Goal: Task Accomplishment & Management: Use online tool/utility

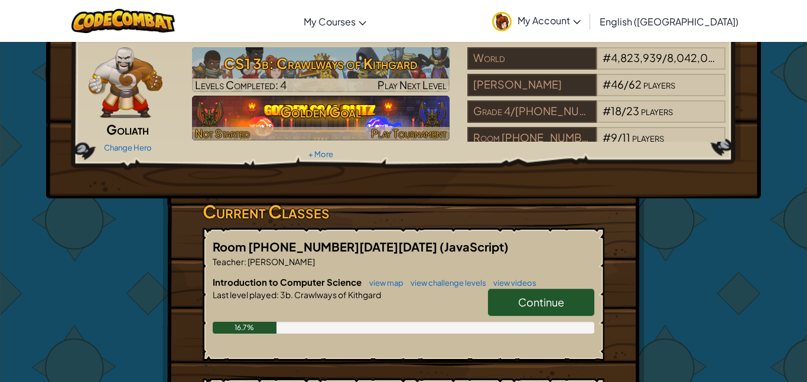
scroll to position [45, 0]
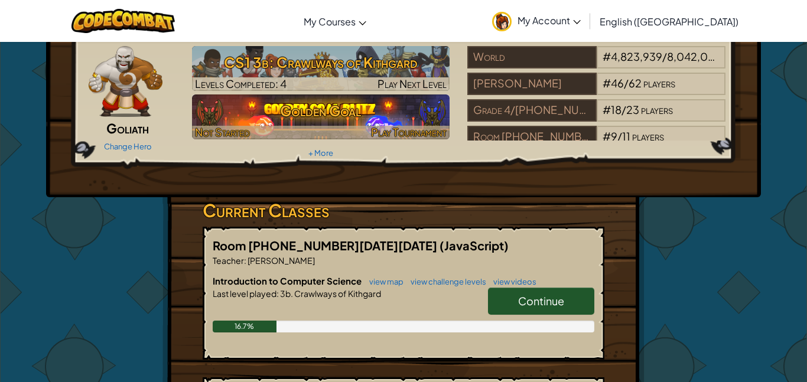
click at [390, 117] on h3 "Golden Goal" at bounding box center [321, 110] width 258 height 27
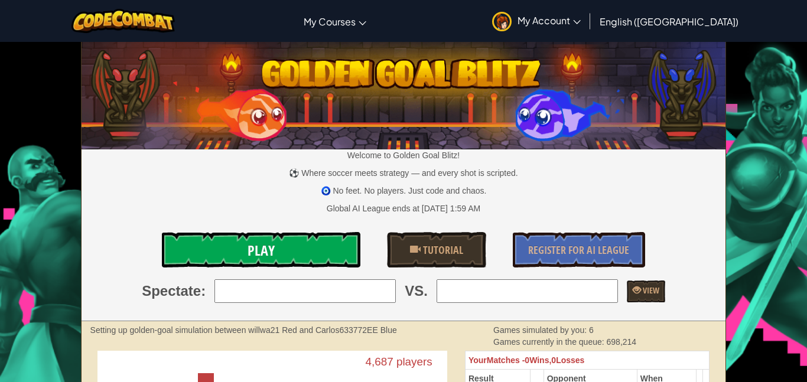
click at [275, 239] on link "Play" at bounding box center [261, 249] width 198 height 35
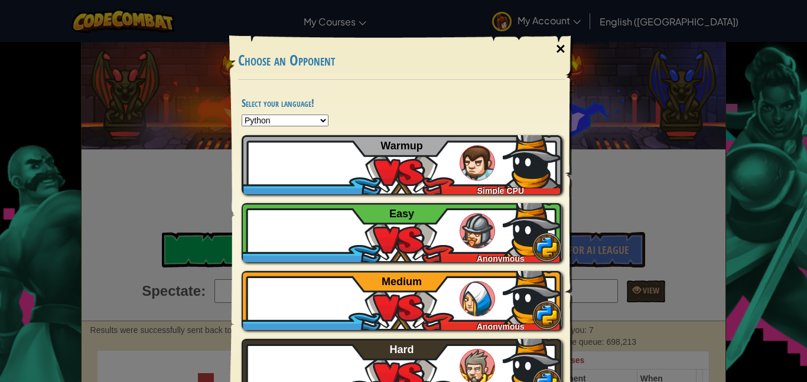
click at [552, 44] on div "×" at bounding box center [560, 49] width 27 height 34
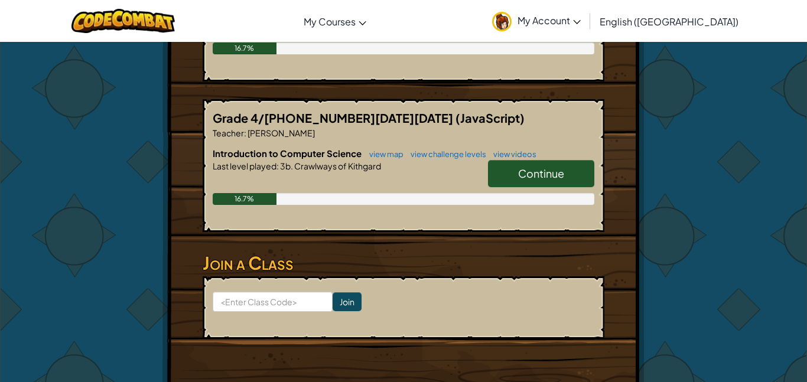
scroll to position [327, 0]
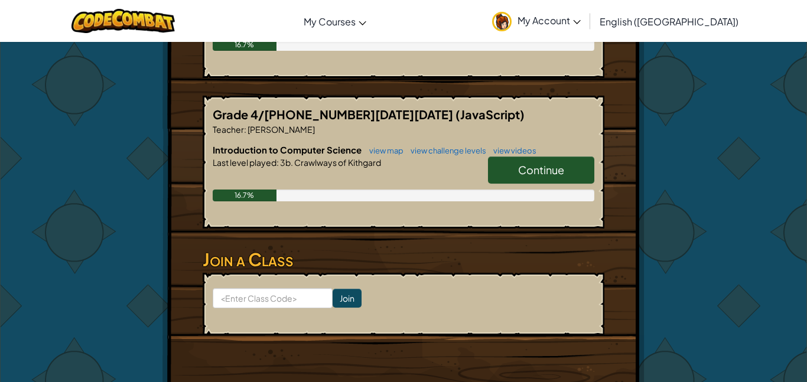
click at [534, 173] on span "Continue" at bounding box center [541, 170] width 46 height 14
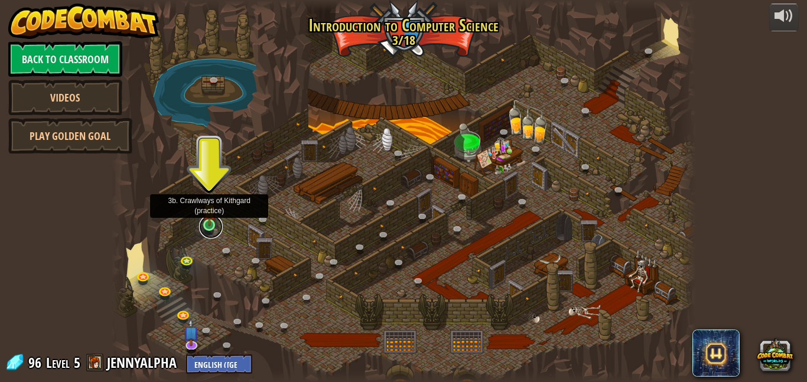
click at [214, 226] on link at bounding box center [211, 227] width 24 height 24
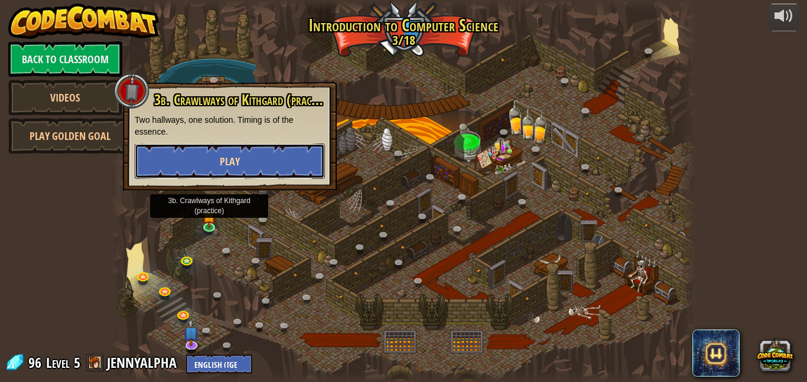
click at [239, 169] on button "Play" at bounding box center [230, 161] width 190 height 35
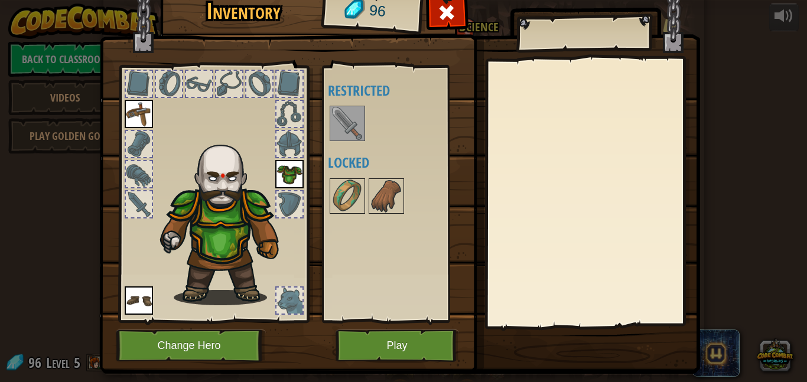
click at [138, 134] on div at bounding box center [139, 144] width 26 height 26
click at [169, 83] on div at bounding box center [169, 84] width 26 height 26
click at [195, 89] on div at bounding box center [199, 84] width 26 height 26
click at [348, 187] on img at bounding box center [347, 196] width 33 height 33
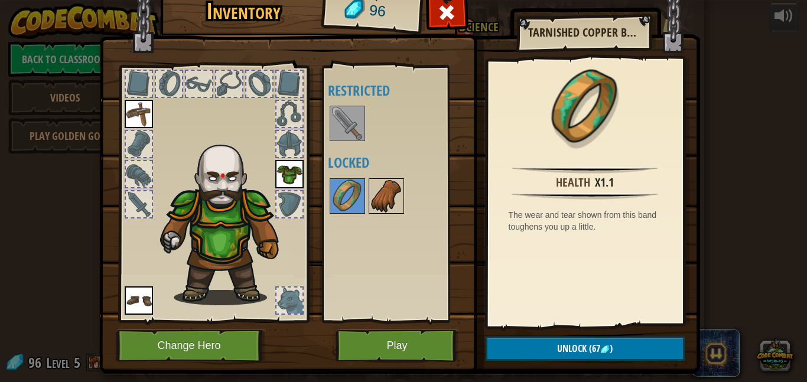
click at [378, 193] on img at bounding box center [386, 196] width 33 height 33
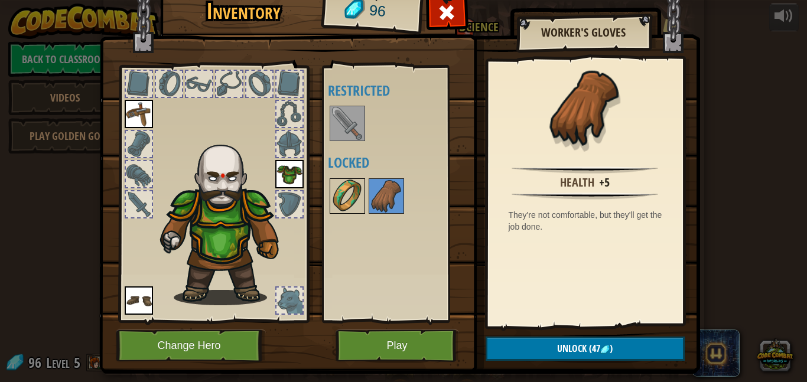
click at [356, 188] on img at bounding box center [347, 196] width 33 height 33
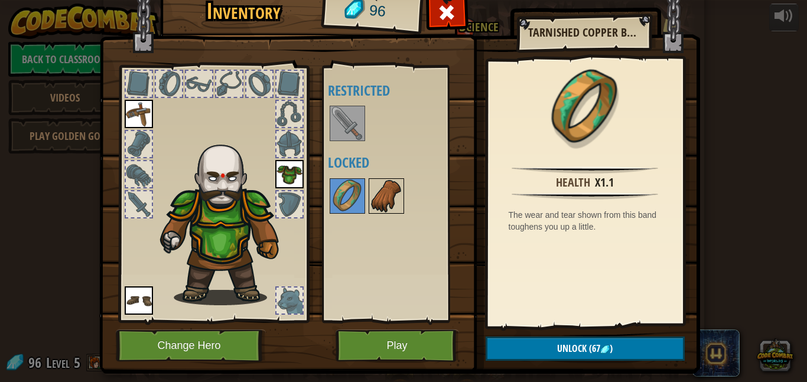
click at [382, 191] on img at bounding box center [386, 196] width 33 height 33
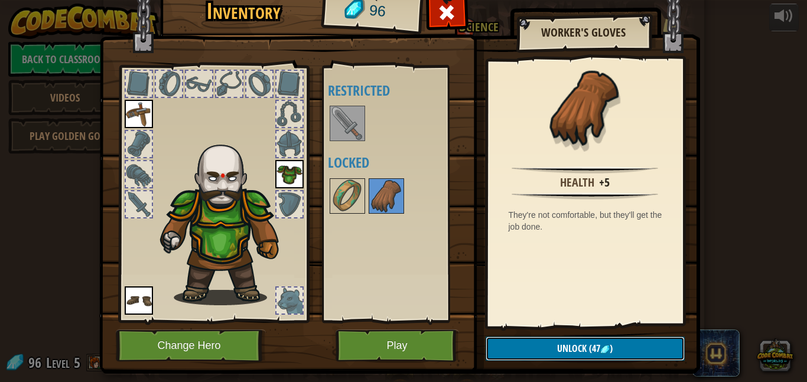
click at [586, 347] on span "(47" at bounding box center [593, 348] width 14 height 13
click at [586, 347] on button "Confirm" at bounding box center [584, 349] width 199 height 24
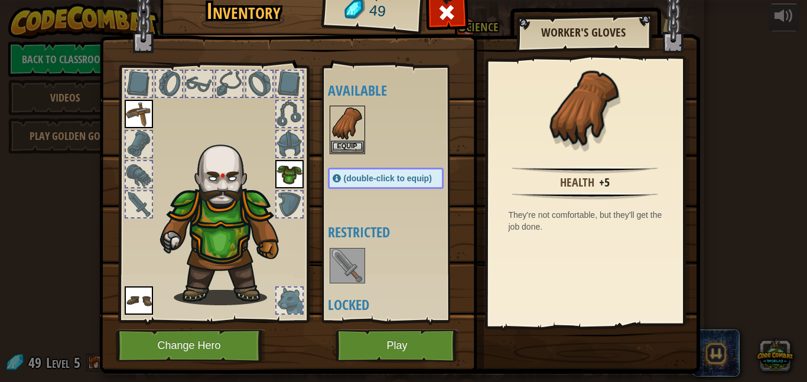
click at [348, 270] on img at bounding box center [347, 265] width 33 height 33
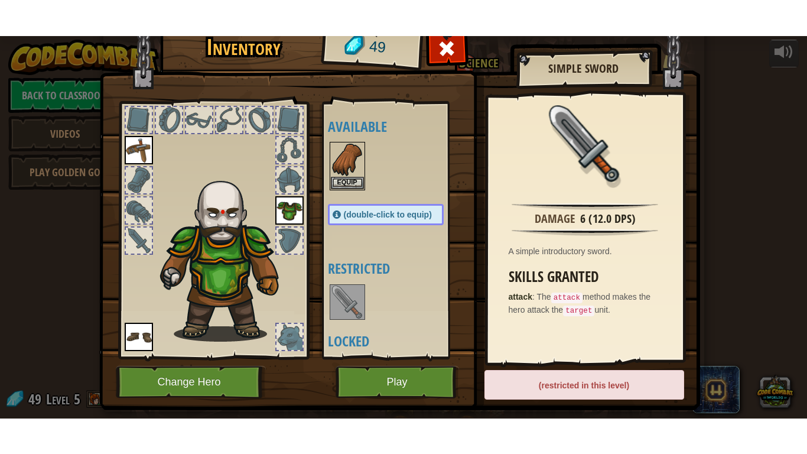
scroll to position [40, 0]
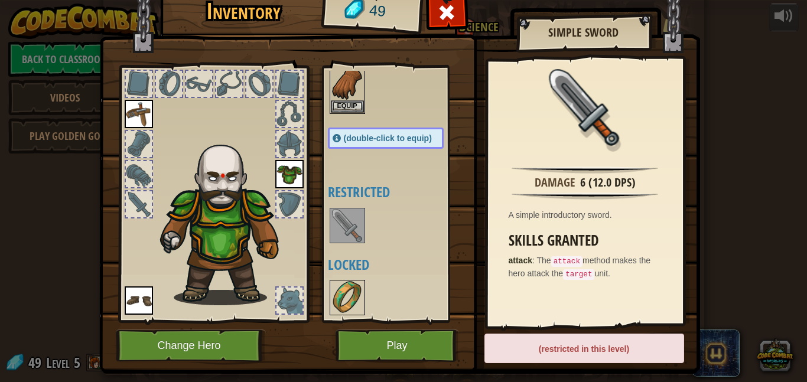
click at [357, 295] on img at bounding box center [347, 297] width 33 height 33
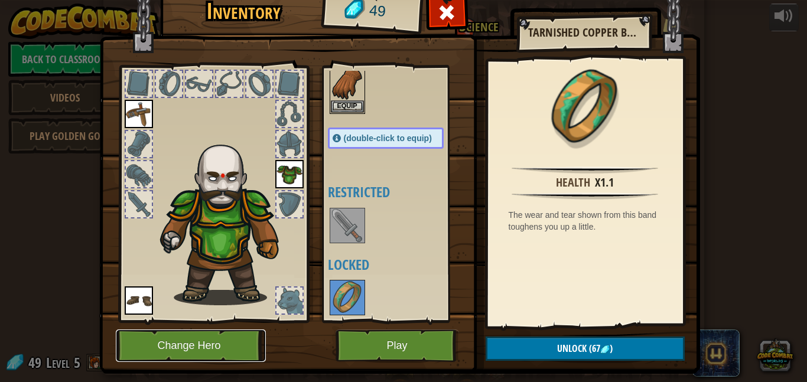
click at [194, 338] on button "Change Hero" at bounding box center [191, 346] width 150 height 32
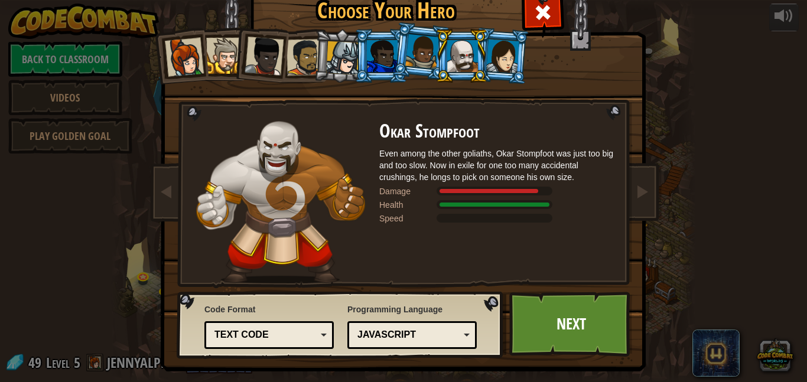
click at [269, 61] on div at bounding box center [263, 56] width 39 height 39
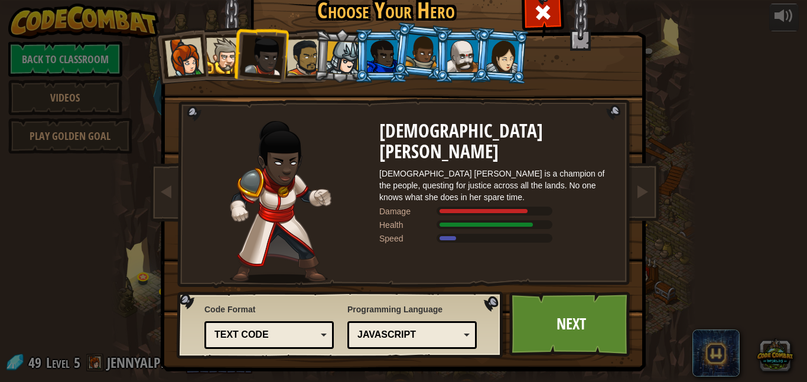
click at [226, 51] on div at bounding box center [224, 56] width 36 height 36
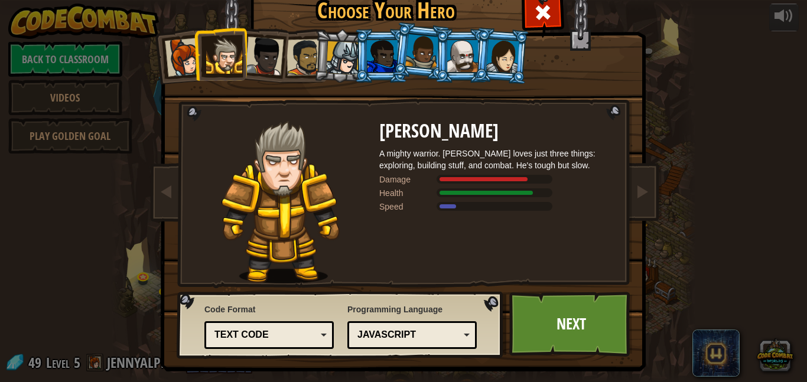
click at [175, 48] on div at bounding box center [184, 57] width 39 height 39
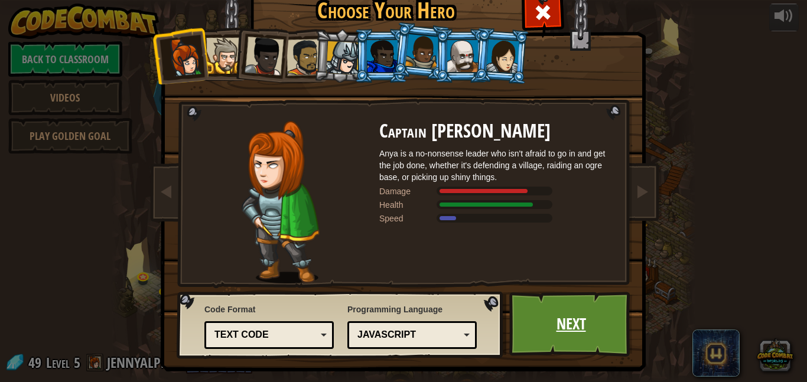
click at [573, 314] on link "Next" at bounding box center [570, 324] width 123 height 65
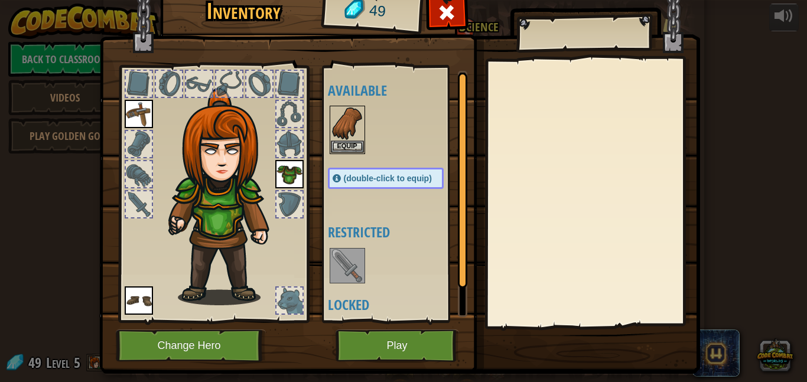
click at [301, 176] on img at bounding box center [289, 174] width 28 height 28
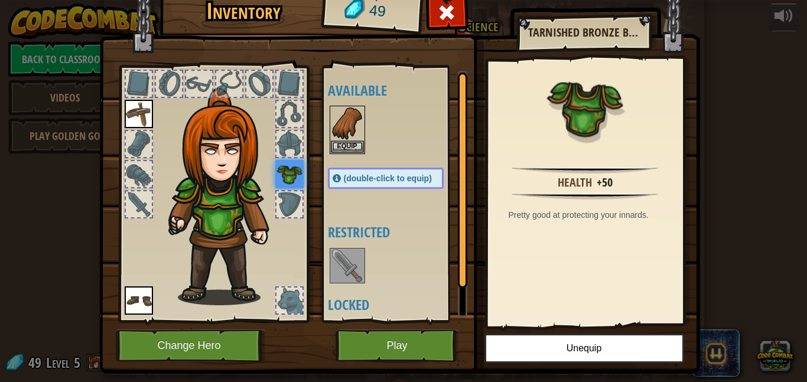
click at [282, 157] on div at bounding box center [289, 144] width 28 height 28
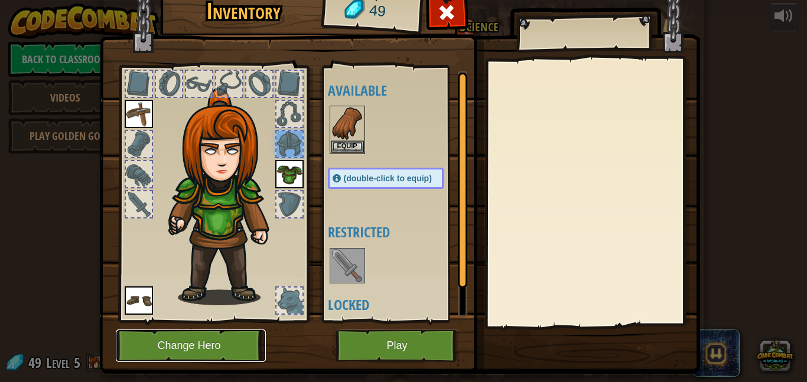
click at [240, 347] on button "Change Hero" at bounding box center [191, 346] width 150 height 32
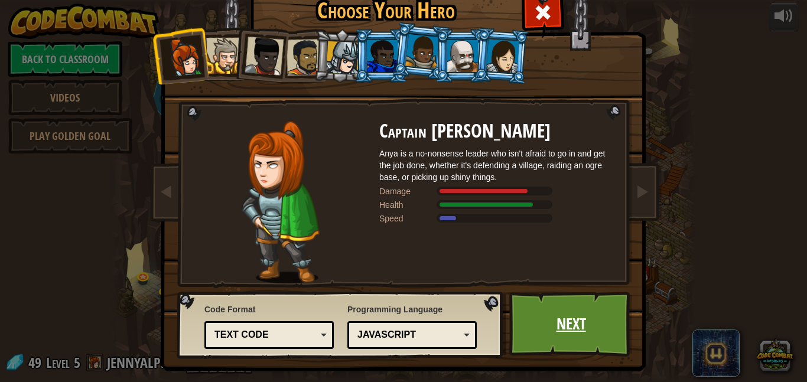
click at [552, 307] on link "Next" at bounding box center [570, 324] width 123 height 65
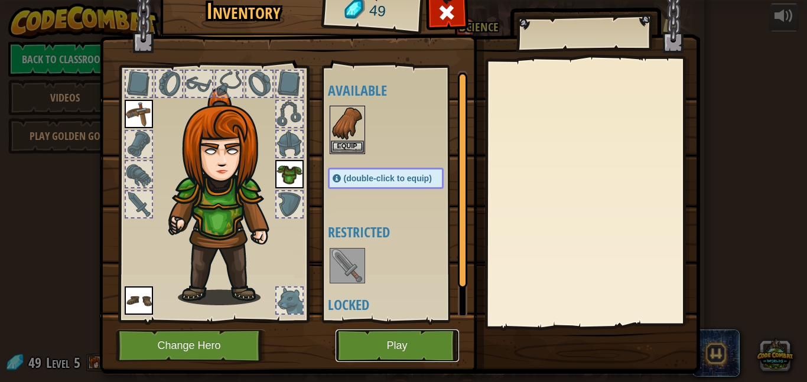
click at [373, 347] on button "Play" at bounding box center [396, 346] width 123 height 32
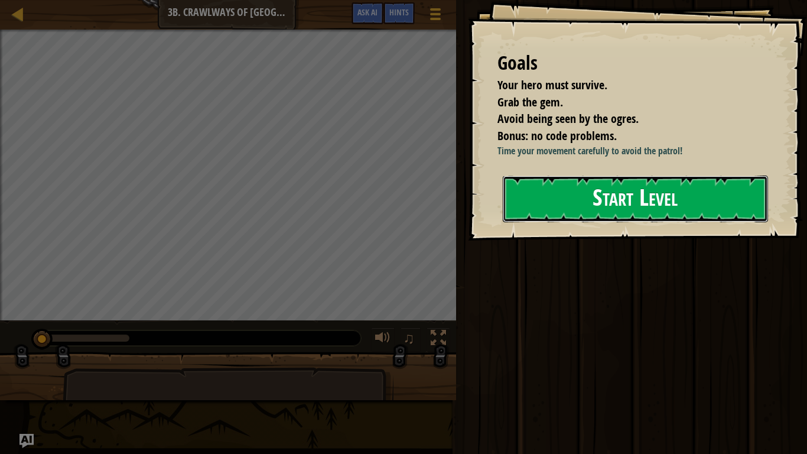
click at [559, 188] on button "Start Level" at bounding box center [635, 198] width 265 height 47
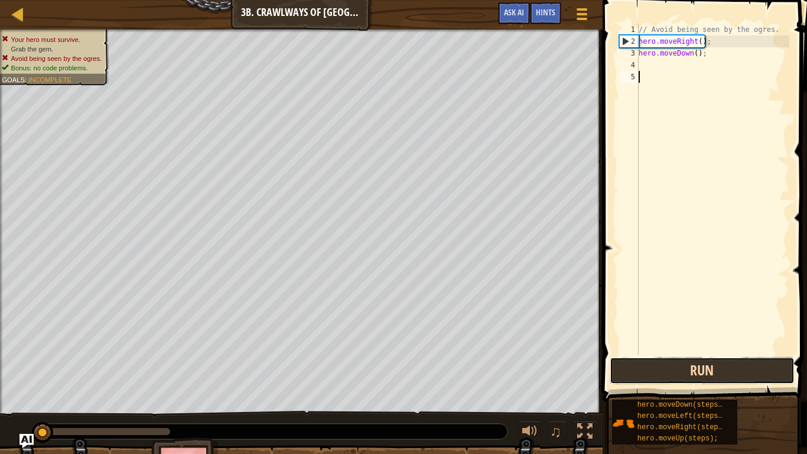
click at [670, 379] on button "Run" at bounding box center [701, 370] width 184 height 27
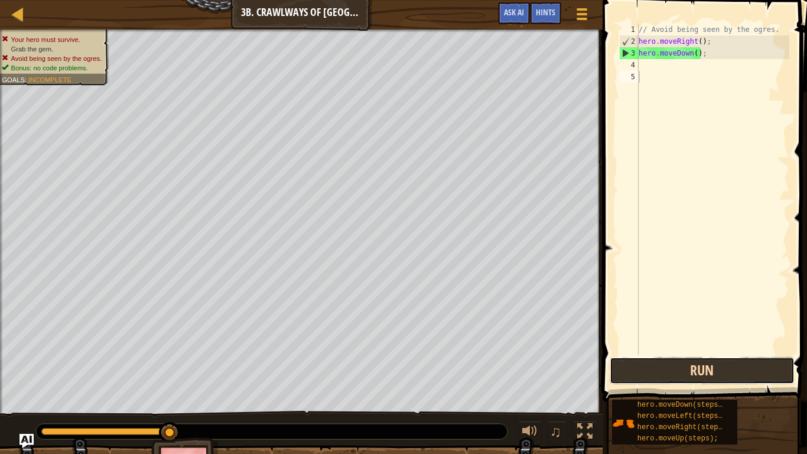
click at [670, 379] on button "Run" at bounding box center [701, 370] width 184 height 27
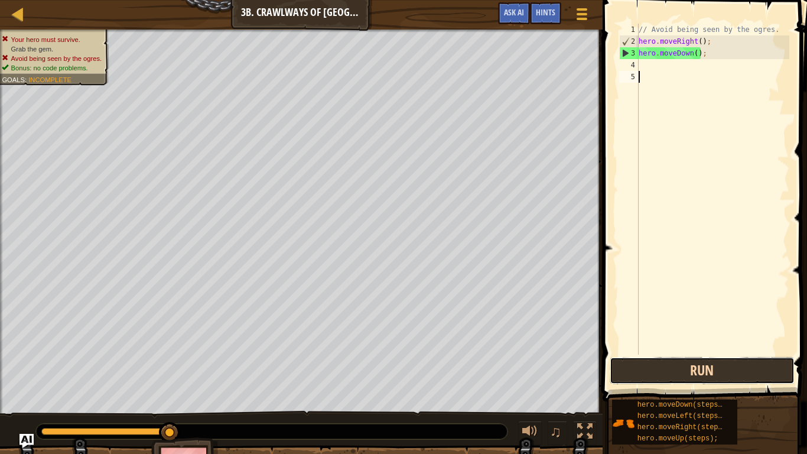
click at [670, 379] on button "Run" at bounding box center [701, 370] width 184 height 27
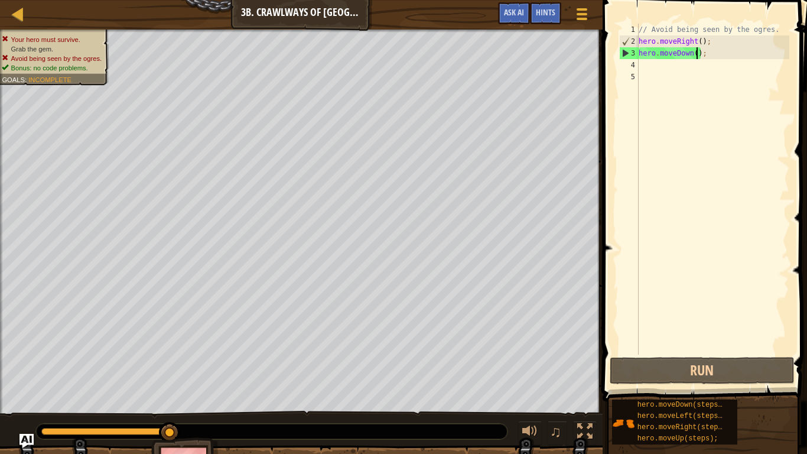
click at [696, 48] on div "// Avoid being seen by the ogres. hero . moveRight ( ) ; hero . moveDown ( ) ;" at bounding box center [712, 201] width 153 height 354
click at [692, 53] on div "// Avoid being seen by the ogres. hero . moveRight ( ) ; hero . moveDown ( ) ;" at bounding box center [712, 201] width 153 height 354
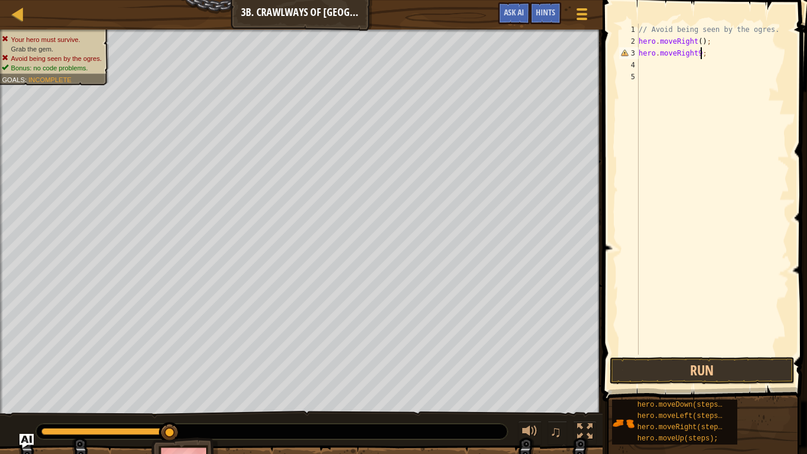
scroll to position [5, 0]
click at [695, 54] on div "// Avoid being seen by the ogres. hero . moveRight ( ) ; hero . moveRight9 ;" at bounding box center [712, 201] width 153 height 354
click at [700, 53] on div "// Avoid being seen by the ogres. hero . moveRight ( ) ; hero . moveRight9 ;" at bounding box center [712, 201] width 153 height 354
type textarea "hero.moveRight();"
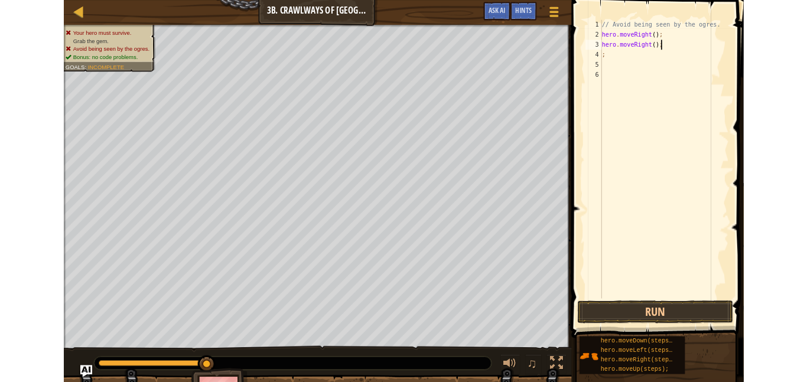
scroll to position [5, 0]
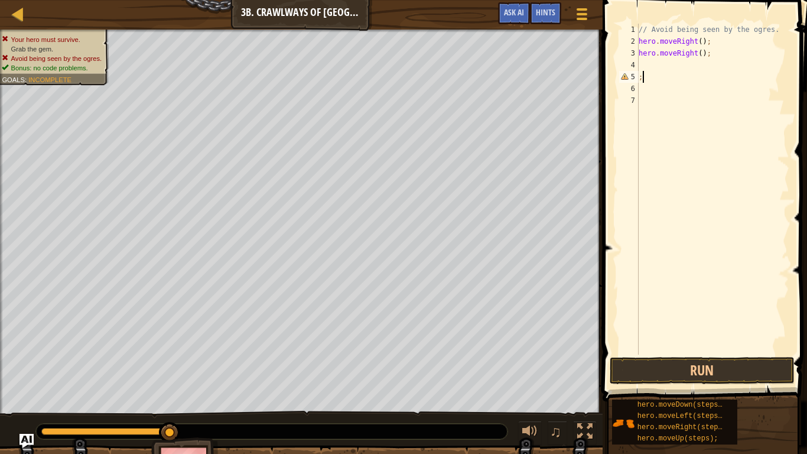
click at [644, 77] on div "// Avoid being seen by the ogres. hero . moveRight ( ) ; hero . moveRight ( ) ;…" at bounding box center [712, 201] width 153 height 354
type textarea ";"
click at [707, 367] on button "Run" at bounding box center [701, 370] width 184 height 27
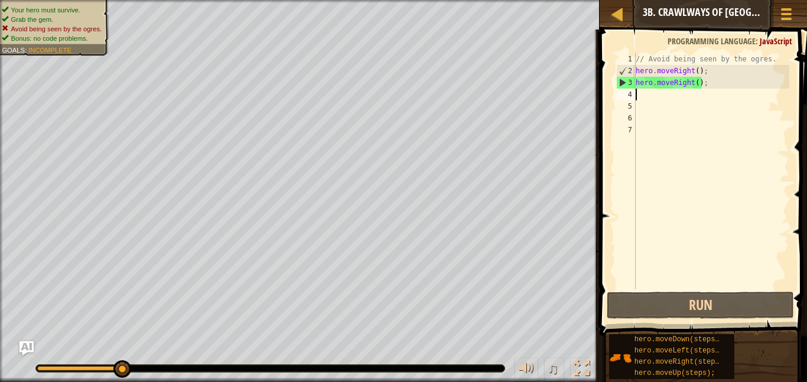
click at [638, 98] on div "// Avoid being seen by the ogres. hero . moveRight ( ) ; hero . moveRight ( ) ;" at bounding box center [711, 183] width 156 height 260
type textarea "h"
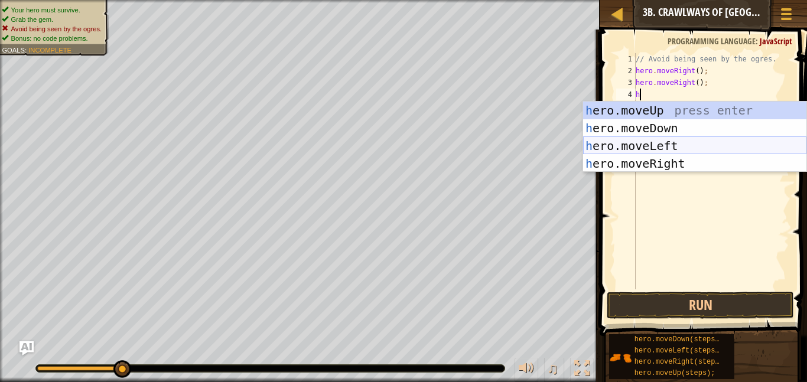
click at [681, 145] on div "h ero.moveUp press enter h ero.moveDown press enter h ero.moveLeft press enter …" at bounding box center [694, 155] width 223 height 106
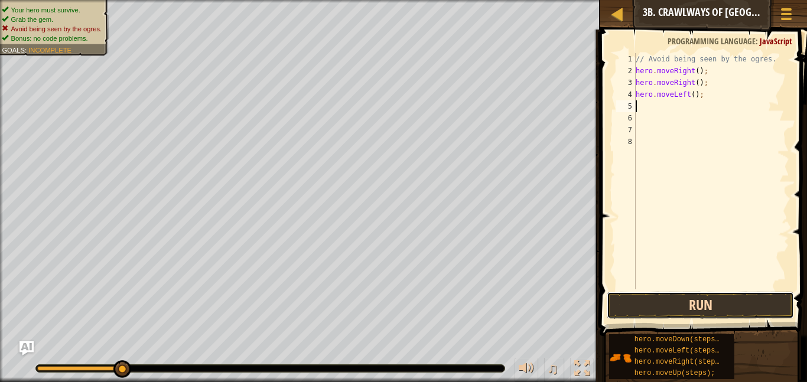
click at [686, 295] on button "Run" at bounding box center [700, 305] width 187 height 27
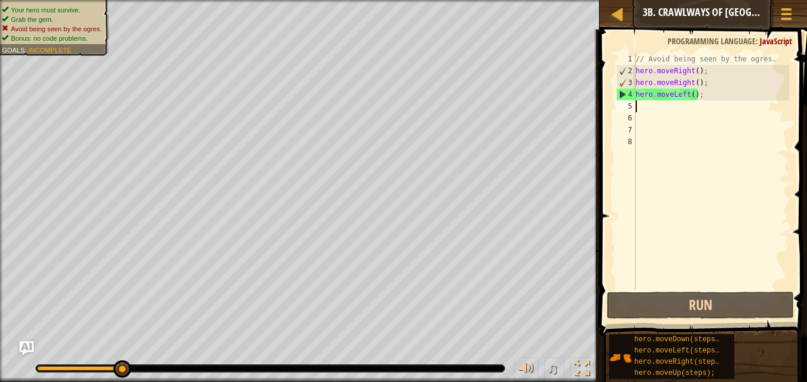
type textarea "h"
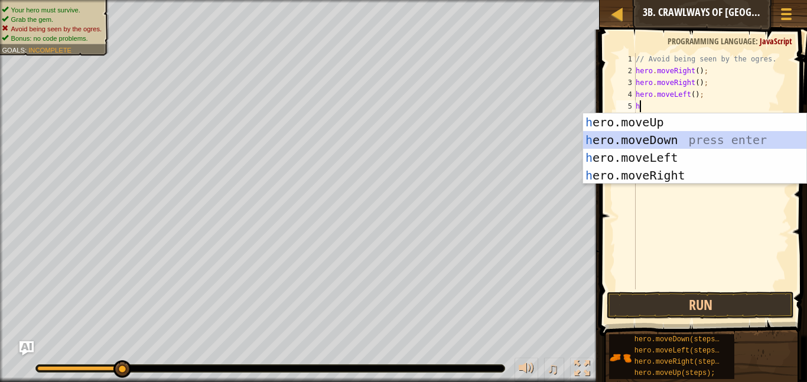
click at [643, 135] on div "h ero.moveUp press enter h ero.moveDown press enter h ero.moveLeft press enter …" at bounding box center [694, 166] width 223 height 106
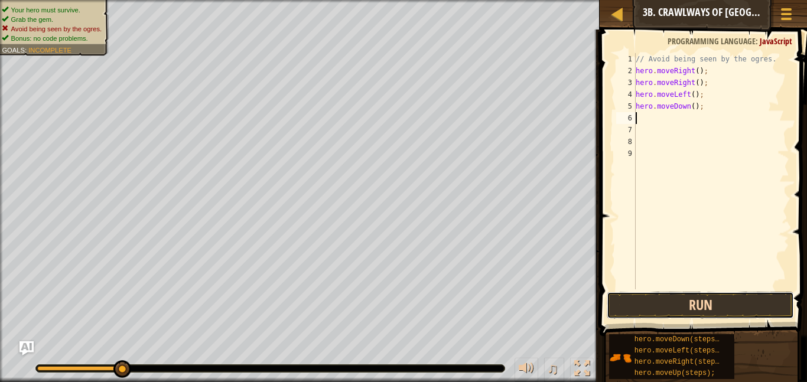
click at [671, 303] on button "Run" at bounding box center [700, 305] width 187 height 27
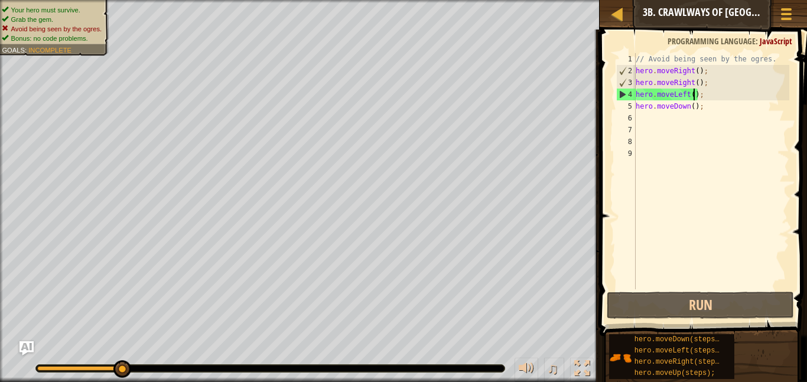
click at [695, 95] on div "// Avoid being seen by the ogres. hero . moveRight ( ) ; hero . moveRight ( ) ;…" at bounding box center [711, 183] width 156 height 260
click at [697, 93] on div "// Avoid being seen by the ogres. hero . moveRight ( ) ; hero . moveRight ( ) ;…" at bounding box center [711, 183] width 156 height 260
click at [690, 93] on div "// Avoid being seen by the ogres. hero . moveRight ( ) ; hero . moveRight ( ) ;…" at bounding box center [711, 183] width 156 height 260
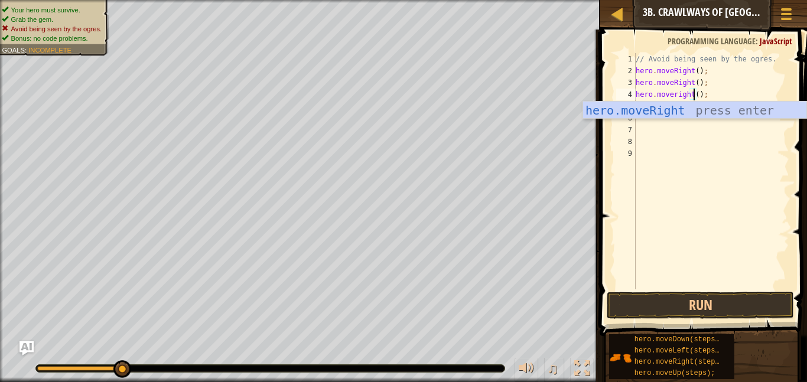
scroll to position [5, 8]
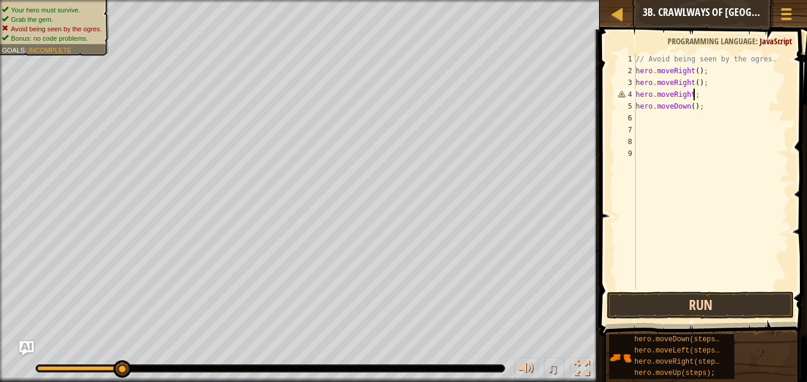
type textarea "hero.moveRight;"
click at [694, 313] on button "Run" at bounding box center [700, 305] width 187 height 27
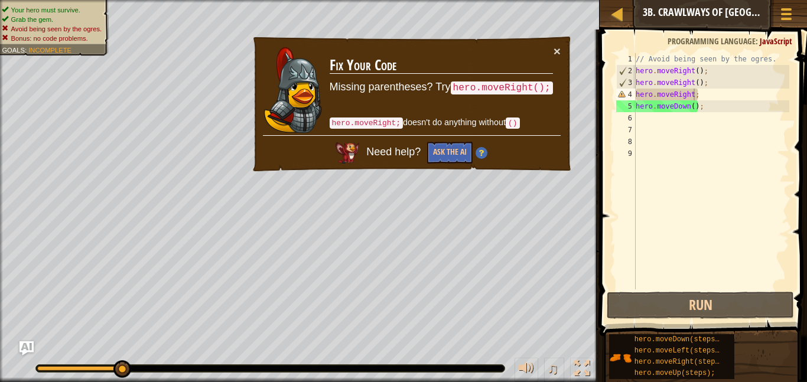
click at [560, 48] on div "× Fix Your Code Missing parentheses? Try hero.moveRight(); hero.moveRight; does…" at bounding box center [412, 104] width 322 height 138
click at [556, 45] on button "×" at bounding box center [556, 51] width 7 height 12
click at [581, 97] on div "Map Introduction to Computer Science 3b. Crawlways of Kithgard Game Menu Done H…" at bounding box center [403, 191] width 807 height 382
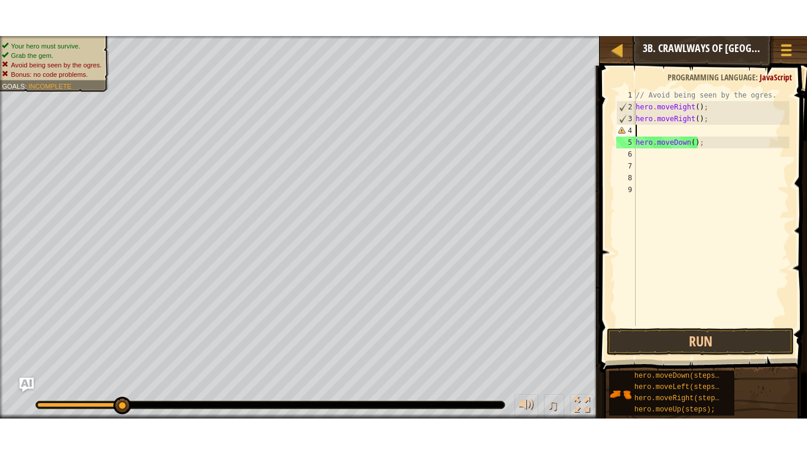
scroll to position [5, 0]
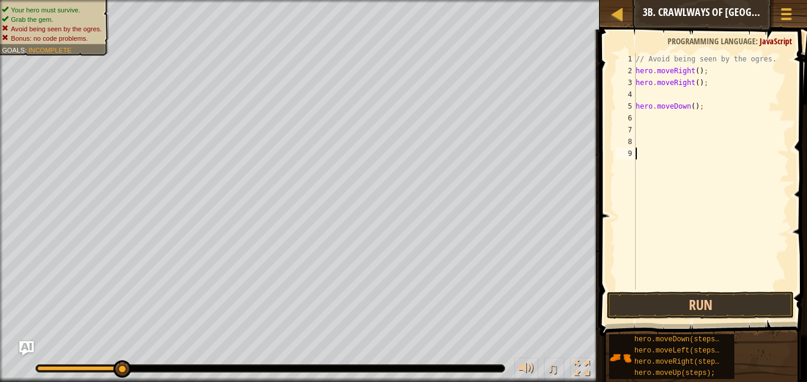
click at [649, 169] on div "// Avoid being seen by the ogres. hero . moveRight ( ) ; hero . moveRight ( ) ;…" at bounding box center [711, 183] width 156 height 260
click at [635, 106] on div "// Avoid being seen by the ogres. hero . moveRight ( ) ; hero . moveRight ( ) ;…" at bounding box center [711, 183] width 156 height 260
type textarea "hero.moveRight(); hero.moveDown();"
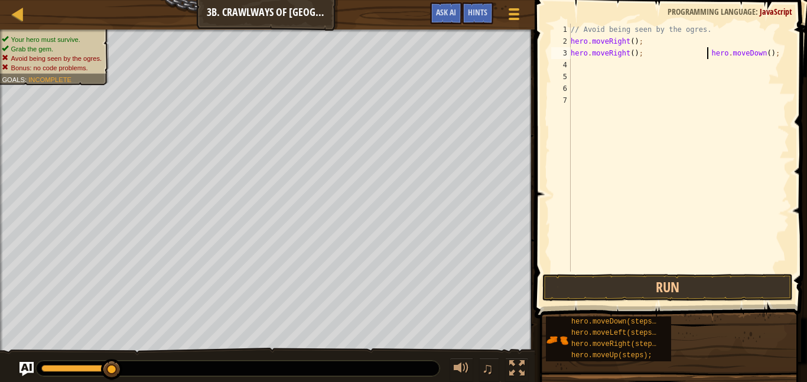
click at [620, 113] on div "// Avoid being seen by the ogres. hero . moveRight ( ) ; hero . moveRight ( ) ;…" at bounding box center [678, 160] width 221 height 272
click at [708, 50] on div "// Avoid being seen by the ogres. hero . moveRight ( ) ; hero . moveRight ( ) ;…" at bounding box center [678, 160] width 221 height 272
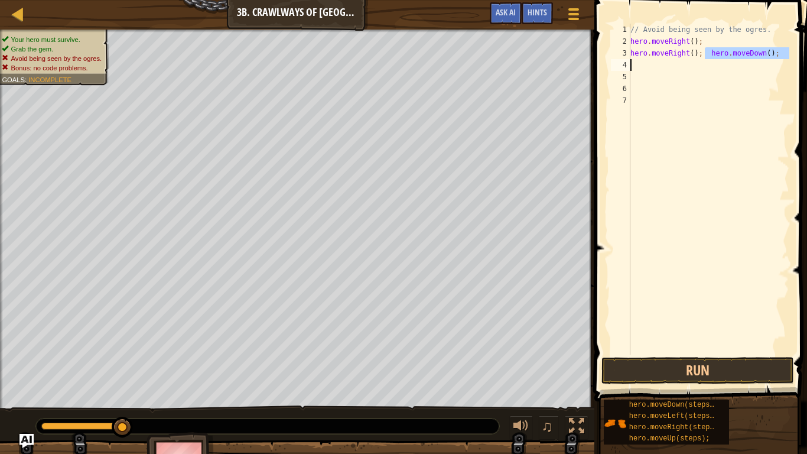
drag, startPoint x: 706, startPoint y: 57, endPoint x: 795, endPoint y: 62, distance: 89.3
click at [795, 62] on div "hero.moveRight(); hero.moveDown(); 1 2 3 4 5 6 7 // Avoid being seen by the ogr…" at bounding box center [699, 224] width 216 height 436
type textarea "hero.moveRight();"
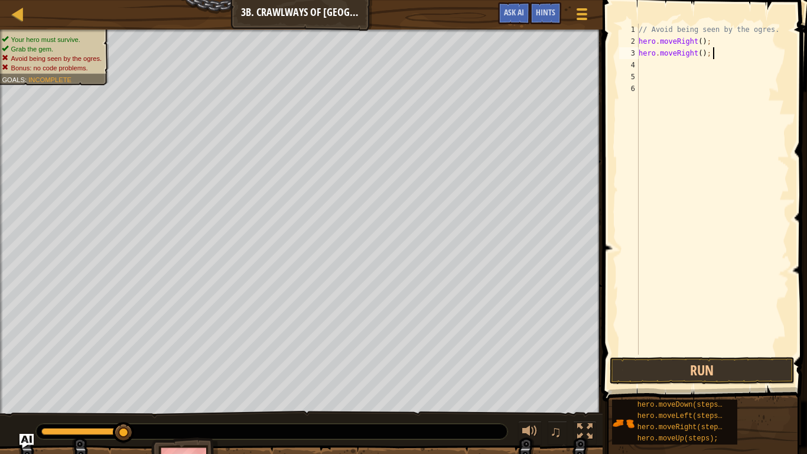
click at [640, 67] on div "// Avoid being seen by the ogres. hero . moveRight ( ) ; hero . moveRight ( ) ;" at bounding box center [712, 201] width 153 height 354
paste textarea "V"
type textarea "V"
paste textarea "h"
type textarea "h"
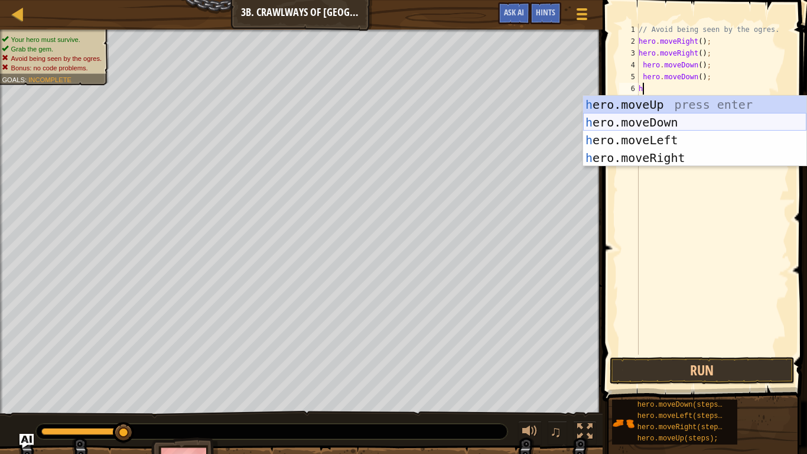
click at [708, 122] on div "h ero.moveUp press enter h ero.moveDown press enter h ero.moveLeft press enter …" at bounding box center [694, 149] width 223 height 106
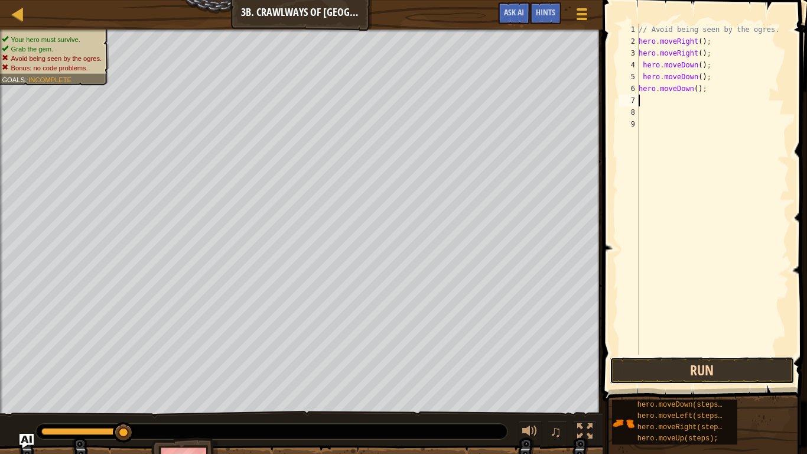
click at [683, 367] on button "Run" at bounding box center [701, 370] width 184 height 27
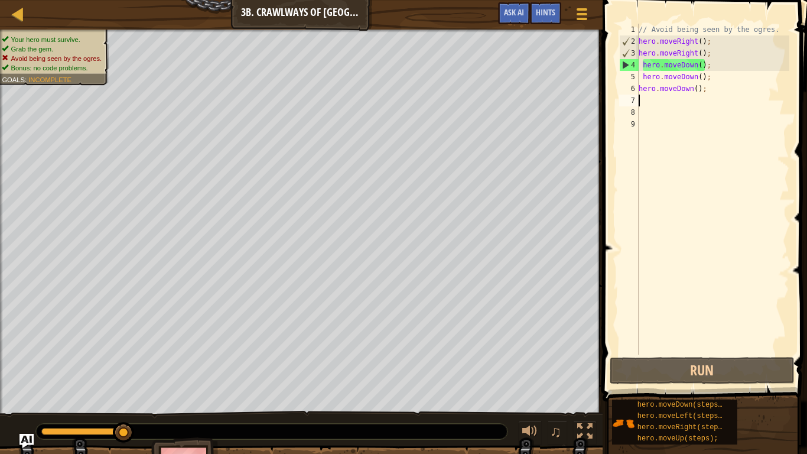
click at [700, 90] on div "// Avoid being seen by the ogres. hero . moveRight ( ) ; hero . moveRight ( ) ;…" at bounding box center [712, 201] width 153 height 354
click at [703, 88] on div "// Avoid being seen by the ogres. hero . moveRight ( ) ; hero . moveRight ( ) ;…" at bounding box center [712, 201] width 153 height 354
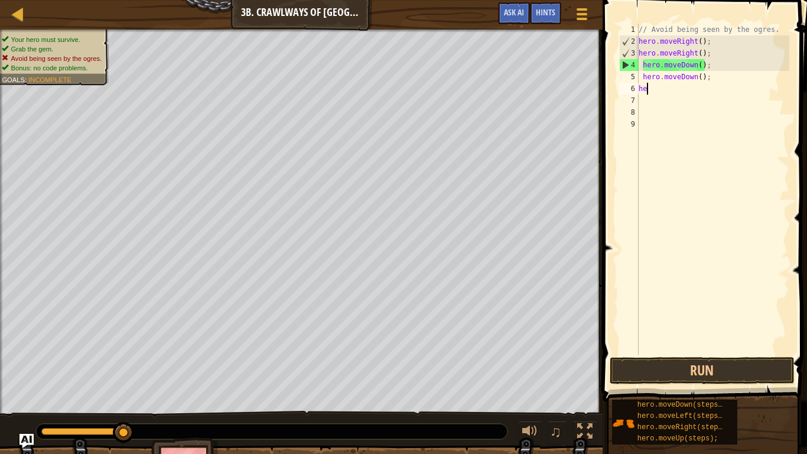
type textarea "h"
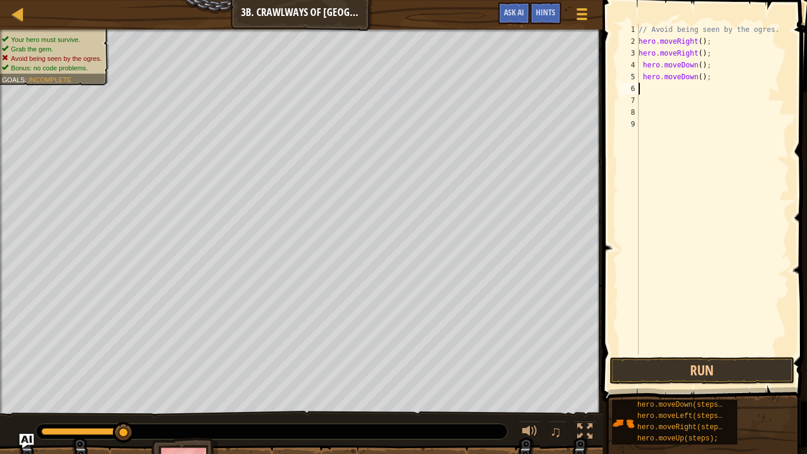
type textarea "h"
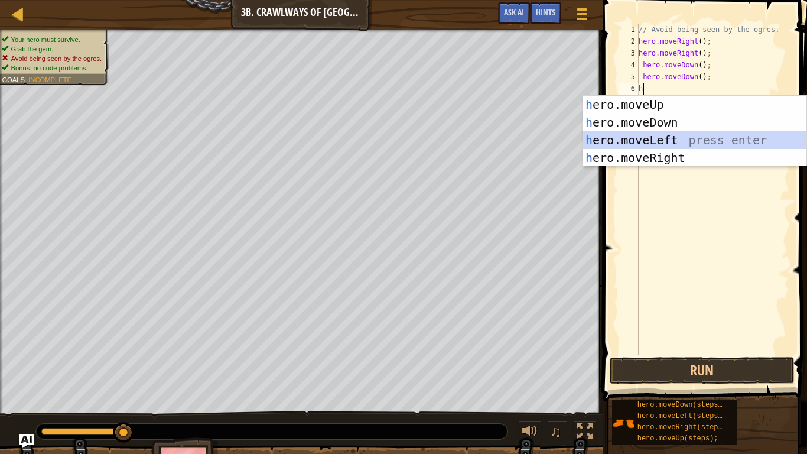
click at [698, 136] on div "h ero.moveUp press enter h ero.moveDown press enter h ero.moveLeft press enter …" at bounding box center [694, 149] width 223 height 106
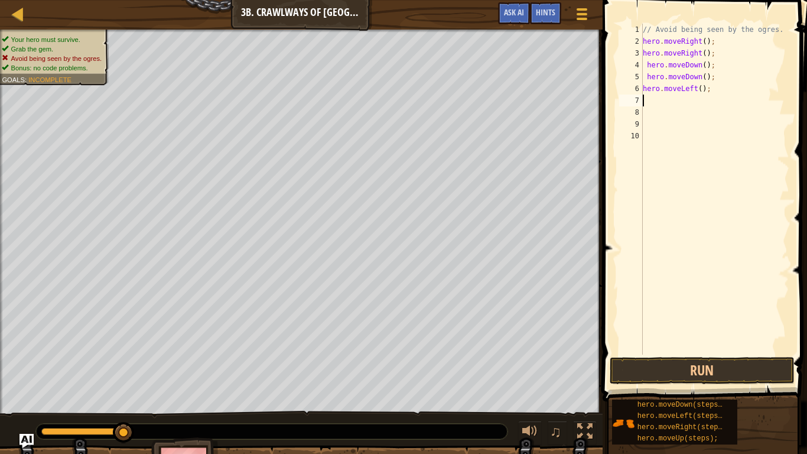
type textarea "h"
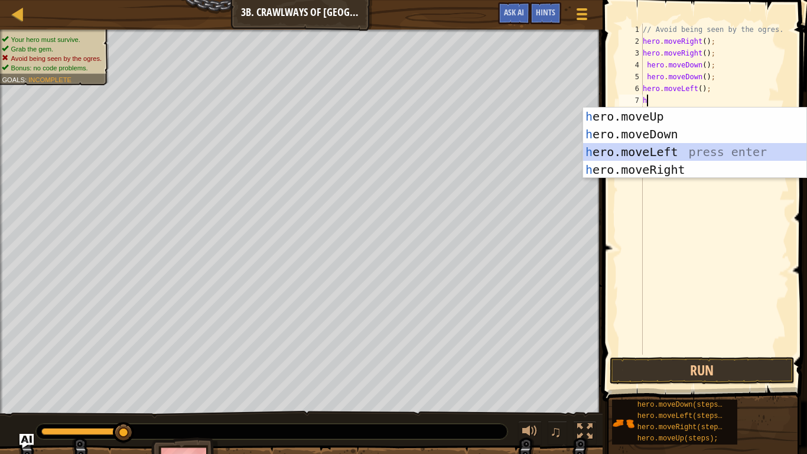
click at [695, 155] on div "h ero.moveUp press enter h ero.moveDown press enter h ero.moveLeft press enter …" at bounding box center [694, 160] width 223 height 106
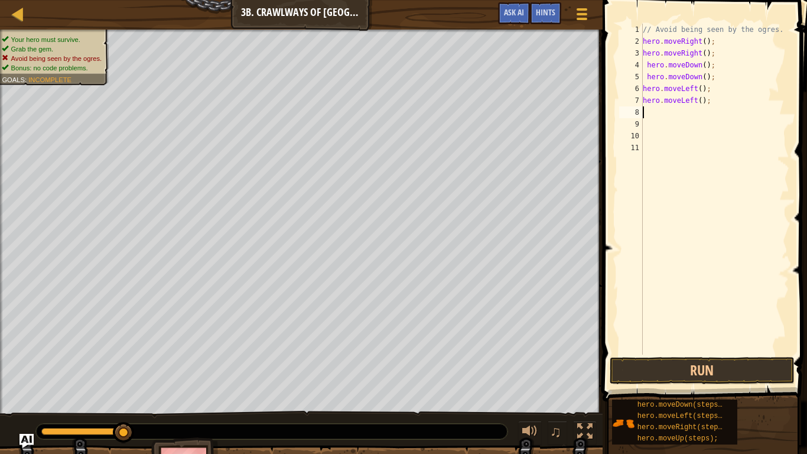
type textarea "h"
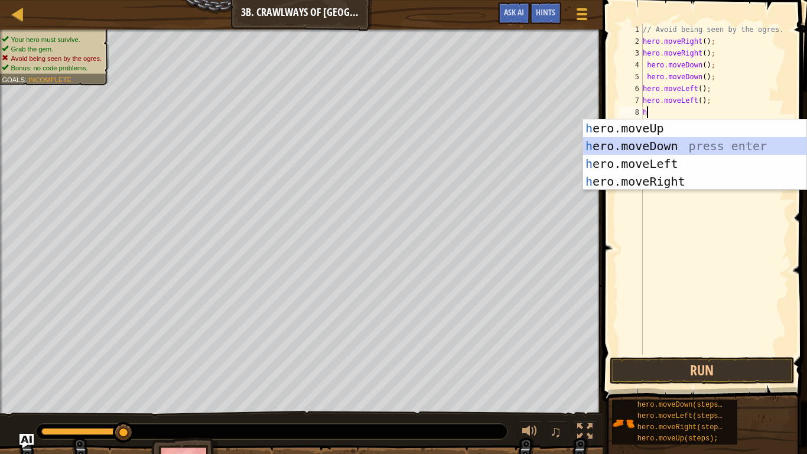
click at [667, 151] on div "h ero.moveUp press enter h ero.moveDown press enter h ero.moveLeft press enter …" at bounding box center [694, 172] width 223 height 106
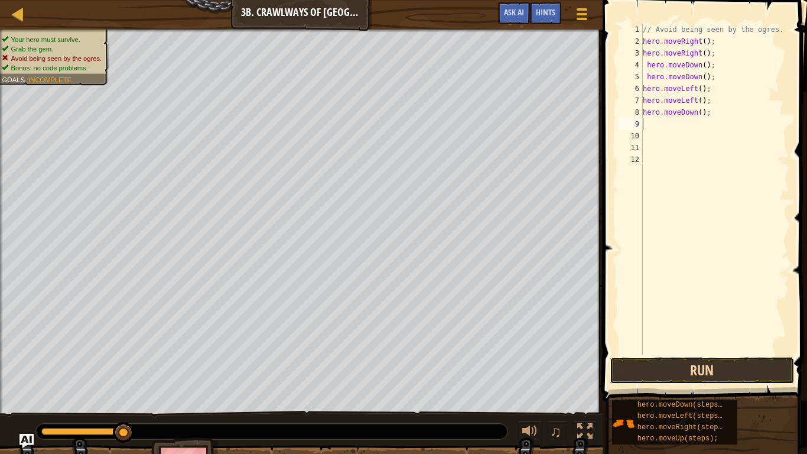
click at [665, 366] on button "Run" at bounding box center [701, 370] width 184 height 27
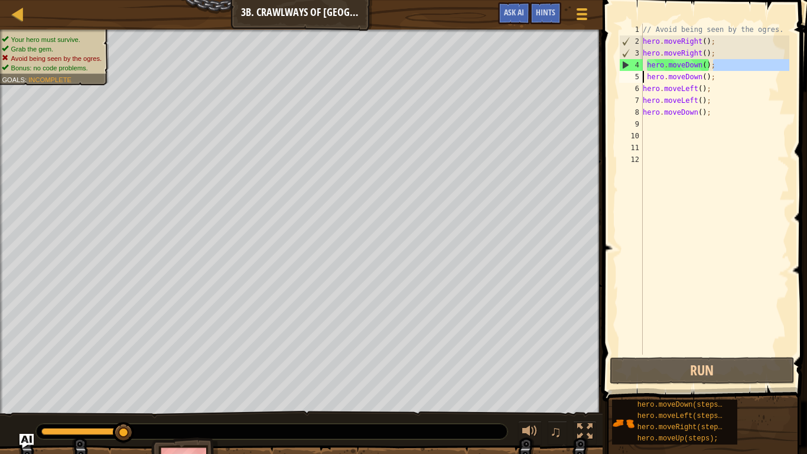
click at [589, 74] on div "Map Introduction to Computer Science 3b. Crawlways of Kithgard Game Menu Done H…" at bounding box center [403, 227] width 807 height 454
click at [712, 64] on div "// Avoid being seen by the ogres. hero . moveRight ( ) ; hero . moveRight ( ) ;…" at bounding box center [714, 189] width 149 height 331
type textarea "hero.moveDown();"
drag, startPoint x: 713, startPoint y: 66, endPoint x: 640, endPoint y: 69, distance: 73.9
click at [640, 69] on div "hero.moveDown(); 1 2 3 4 5 6 7 8 9 10 11 12 // Avoid being seen by the ogres. h…" at bounding box center [703, 189] width 172 height 331
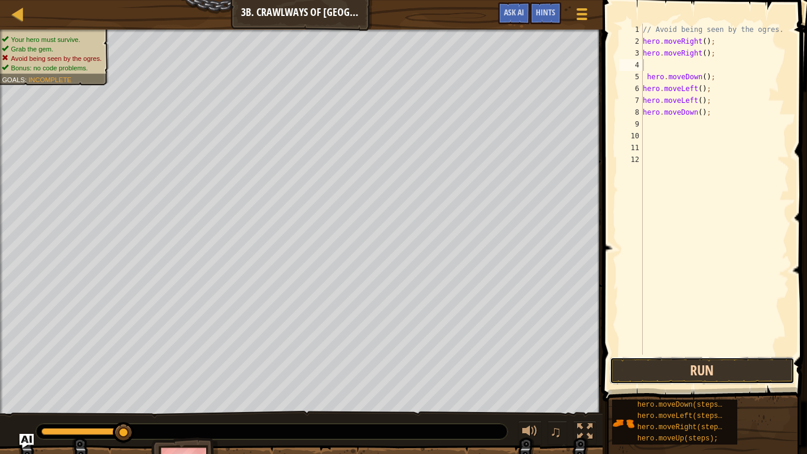
click at [687, 368] on button "Run" at bounding box center [701, 370] width 184 height 27
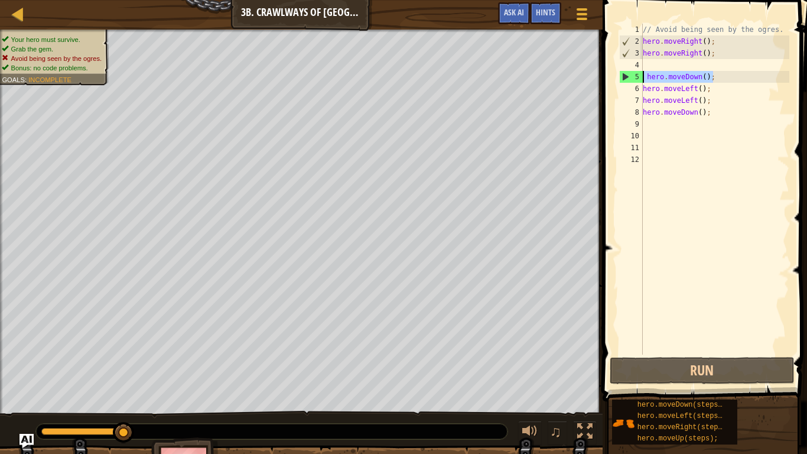
drag, startPoint x: 717, startPoint y: 81, endPoint x: 632, endPoint y: 79, distance: 85.1
click at [632, 79] on div "1 2 3 4 5 6 7 8 9 10 11 12 // Avoid being seen by the ogres. hero . moveRight (…" at bounding box center [703, 189] width 172 height 331
type textarea "hero.moveDown();"
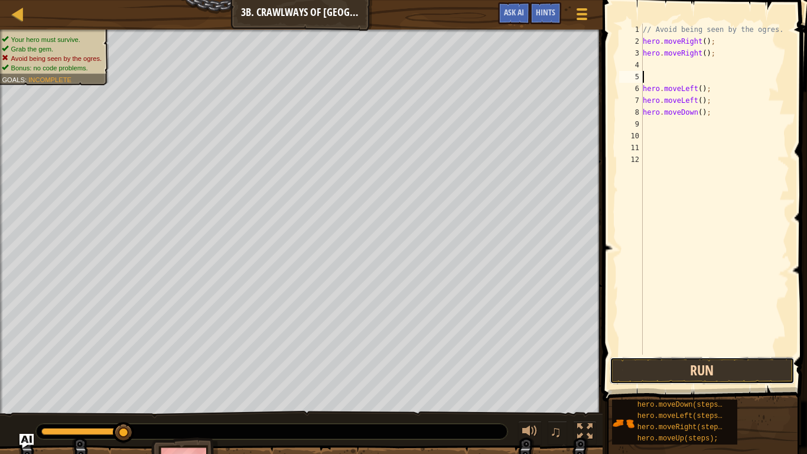
click at [669, 378] on button "Run" at bounding box center [701, 370] width 184 height 27
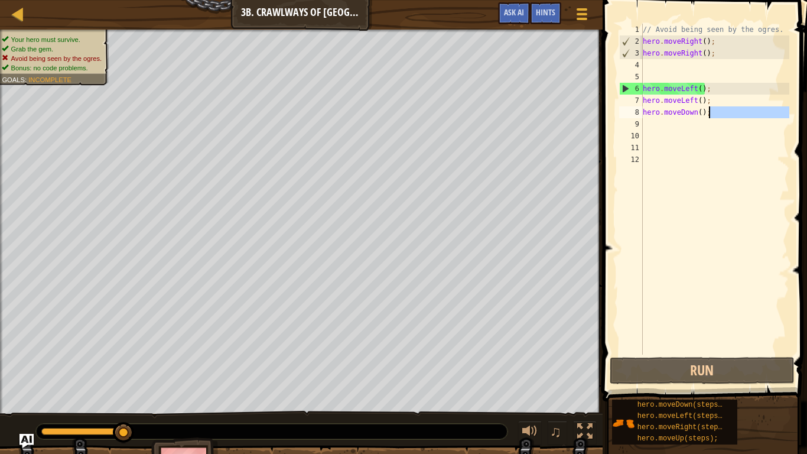
drag, startPoint x: 710, startPoint y: 123, endPoint x: 709, endPoint y: 116, distance: 7.2
click at [709, 116] on div "// Avoid being seen by the ogres. hero . moveRight ( ) ; hero . moveRight ( ) ;…" at bounding box center [714, 201] width 149 height 354
click at [709, 116] on div "// Avoid being seen by the ogres. hero . moveRight ( ) ; hero . moveRight ( ) ;…" at bounding box center [714, 189] width 149 height 331
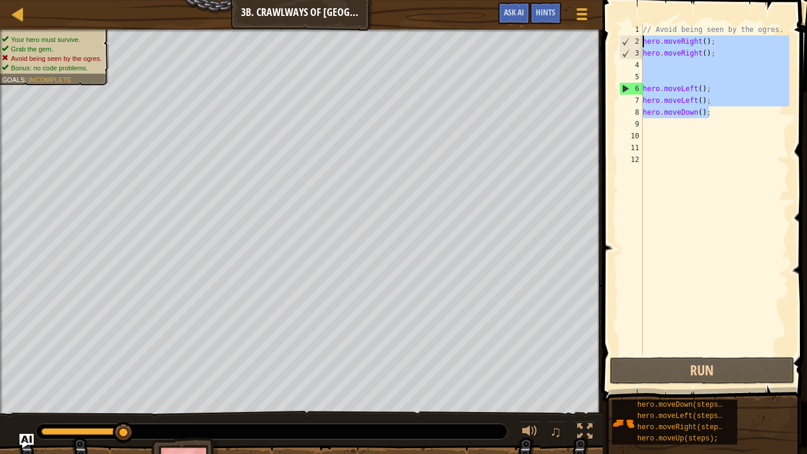
drag, startPoint x: 709, startPoint y: 113, endPoint x: 639, endPoint y: 36, distance: 104.1
click at [639, 36] on div "hero.moveDown(); 1 2 3 4 5 6 7 8 9 10 11 12 // Avoid being seen by the ogres. h…" at bounding box center [703, 189] width 172 height 331
type textarea "hero.moveRight(); hero.moveRight();"
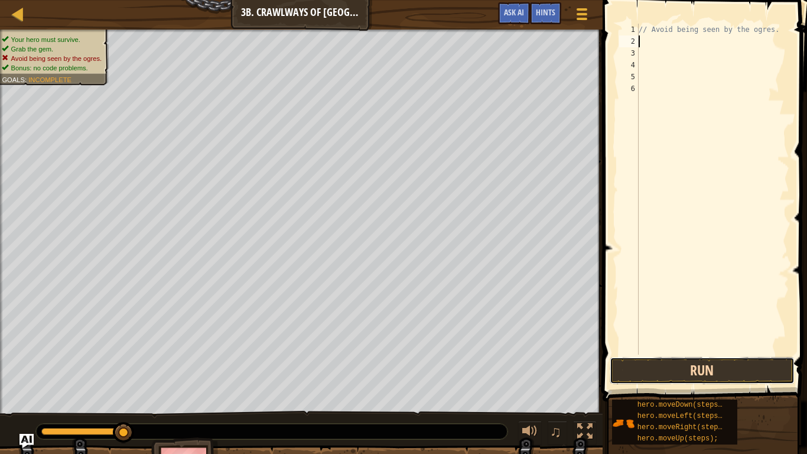
click at [649, 367] on button "Run" at bounding box center [701, 370] width 184 height 27
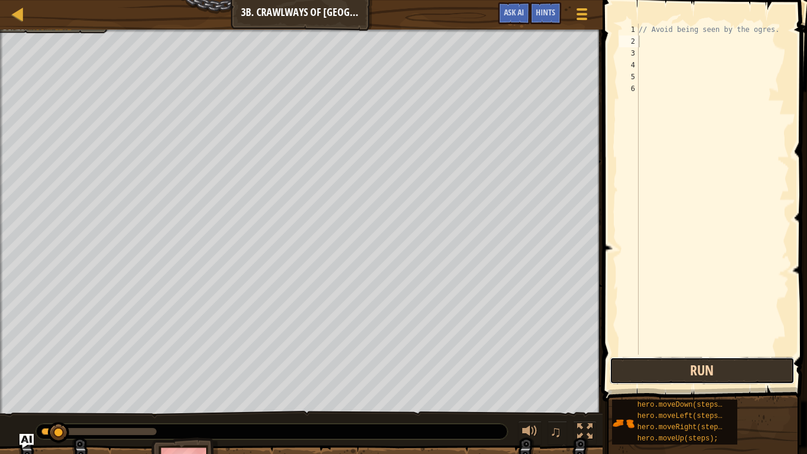
click at [649, 367] on button "Run" at bounding box center [701, 370] width 184 height 27
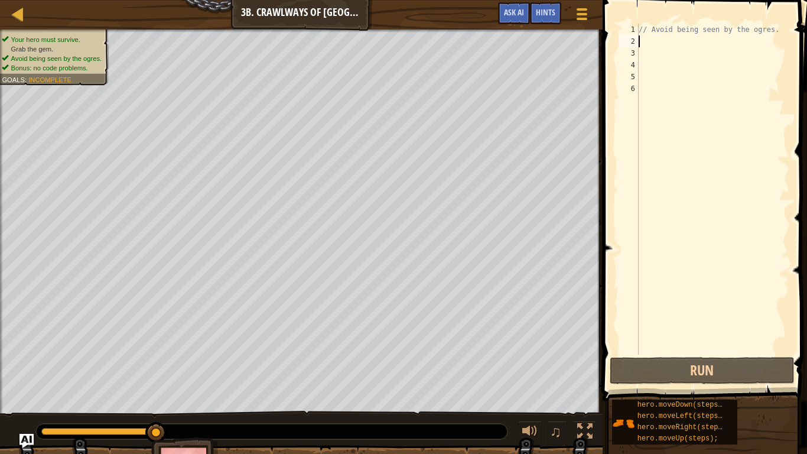
type textarea "m"
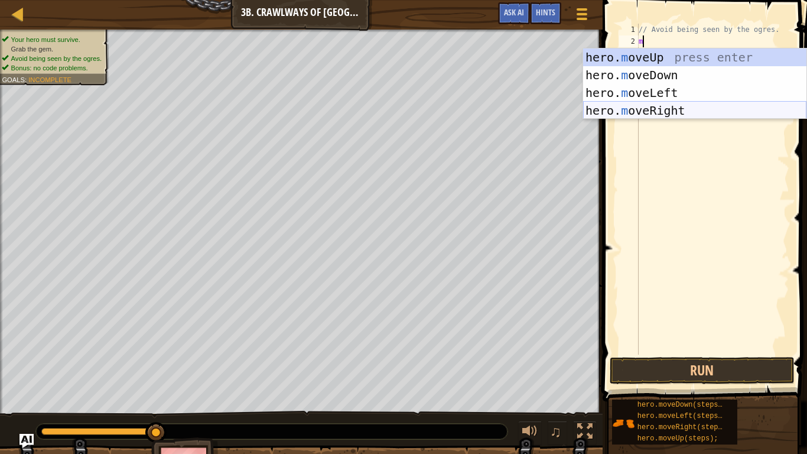
click at [660, 105] on div "hero. m oveUp press enter hero. m oveDown press enter hero. m oveLeft press ent…" at bounding box center [694, 101] width 223 height 106
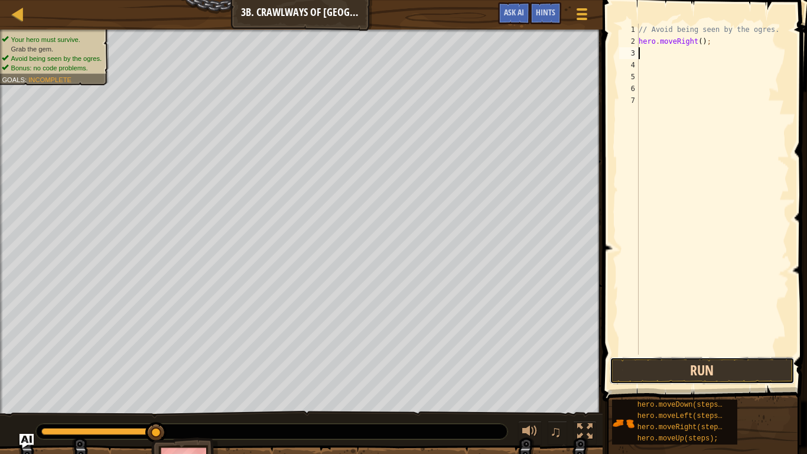
click at [666, 374] on button "Run" at bounding box center [701, 370] width 184 height 27
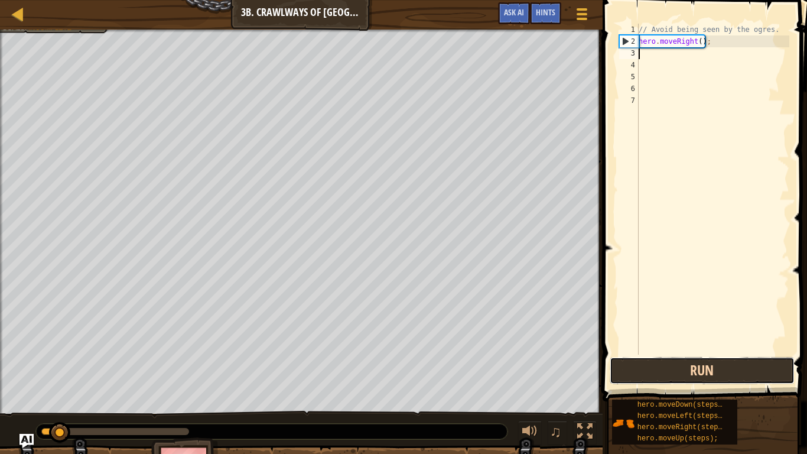
click at [666, 374] on button "Run" at bounding box center [701, 370] width 184 height 27
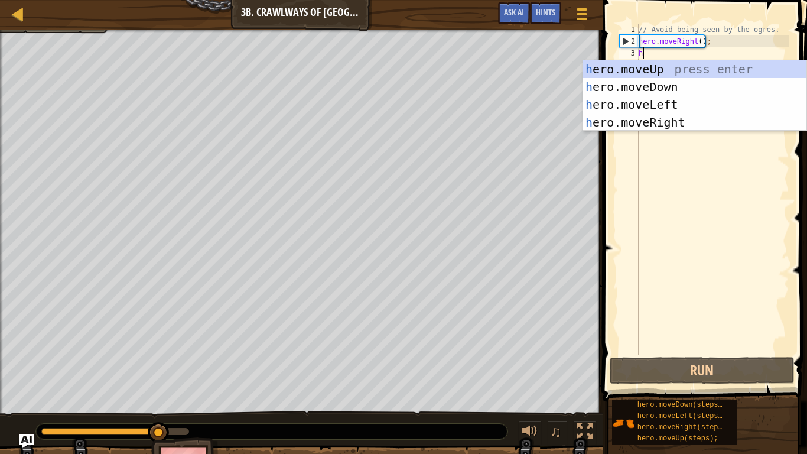
type textarea "h"
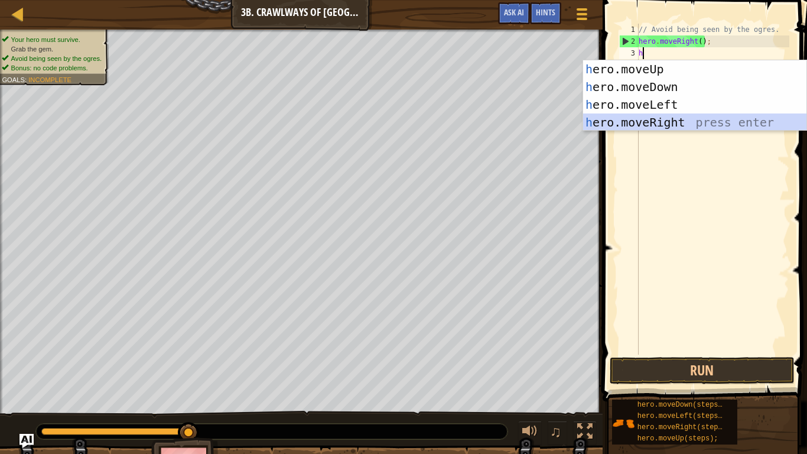
click at [666, 118] on div "h ero.moveUp press enter h ero.moveDown press enter h ero.moveLeft press enter …" at bounding box center [694, 113] width 223 height 106
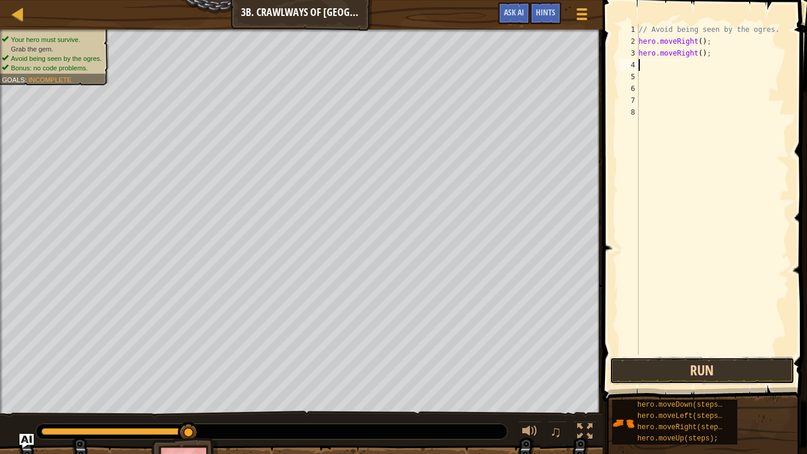
click at [669, 377] on button "Run" at bounding box center [701, 370] width 184 height 27
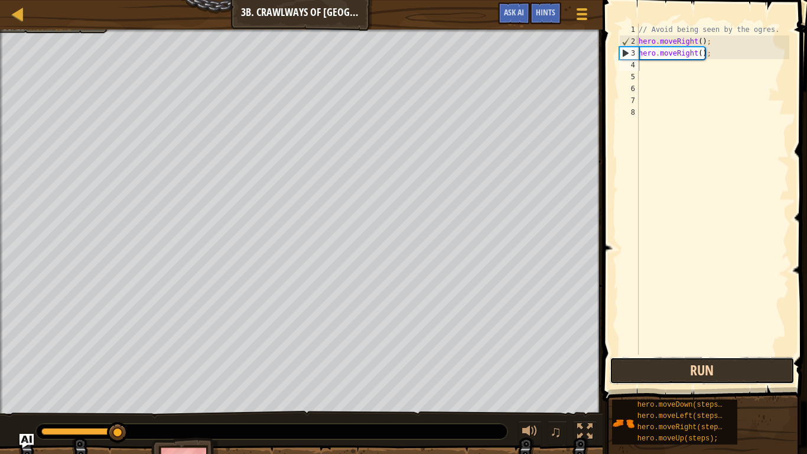
click at [671, 372] on button "Run" at bounding box center [701, 370] width 184 height 27
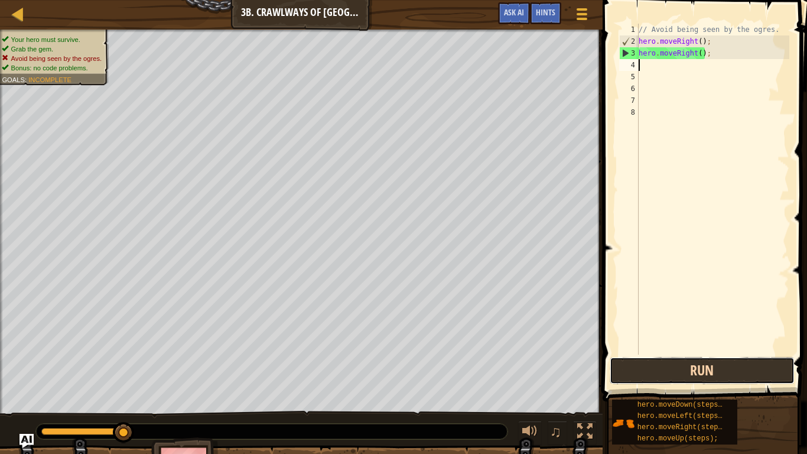
click at [671, 373] on button "Run" at bounding box center [701, 370] width 184 height 27
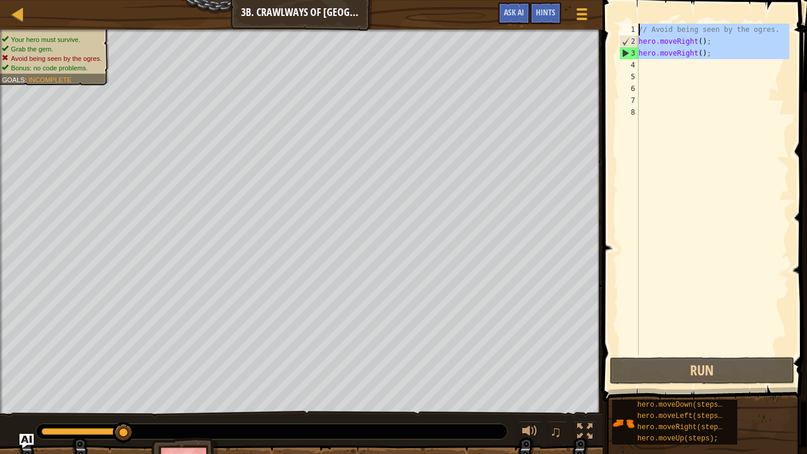
drag, startPoint x: 715, startPoint y: 67, endPoint x: 622, endPoint y: 28, distance: 100.0
click at [622, 28] on div "1 2 3 4 5 6 7 8 // Avoid being seen by the ogres. hero . moveRight ( ) ; hero .…" at bounding box center [703, 189] width 172 height 331
type textarea "// Avoid being seen by the ogres. hero.moveRight();"
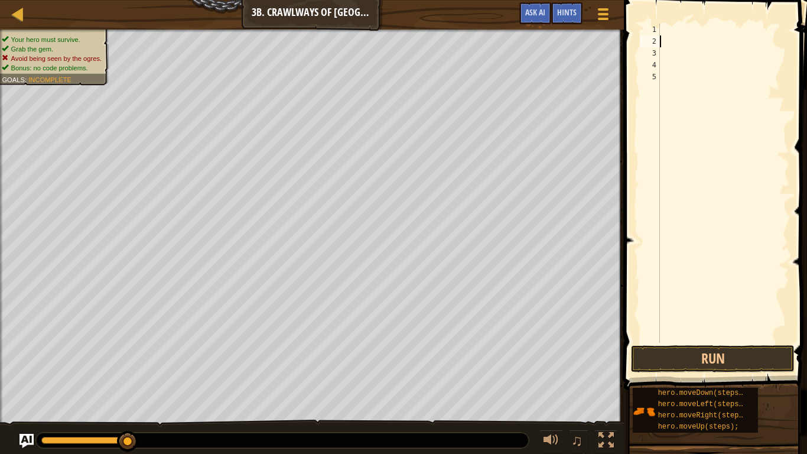
click at [667, 41] on div at bounding box center [723, 195] width 132 height 343
click at [634, 354] on button "Run" at bounding box center [713, 358] width 164 height 27
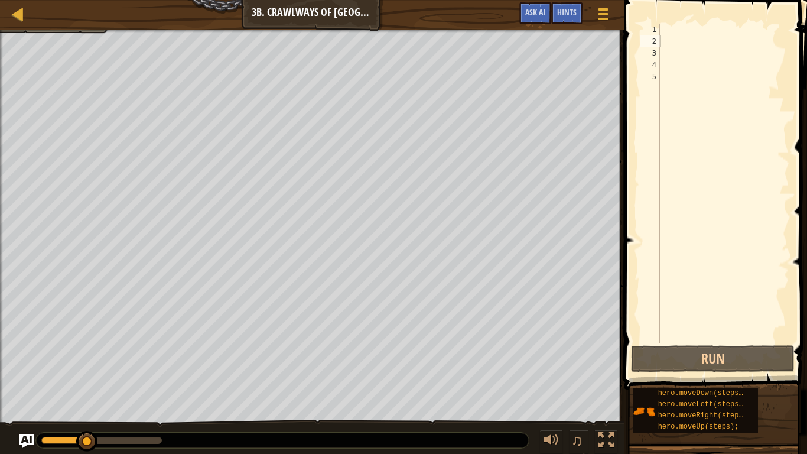
click at [673, 19] on span at bounding box center [716, 178] width 193 height 424
click at [661, 31] on div at bounding box center [723, 195] width 132 height 343
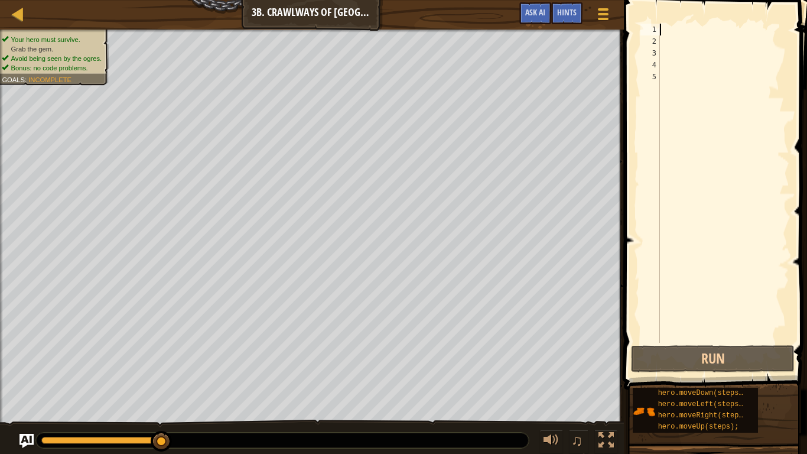
type textarea "m"
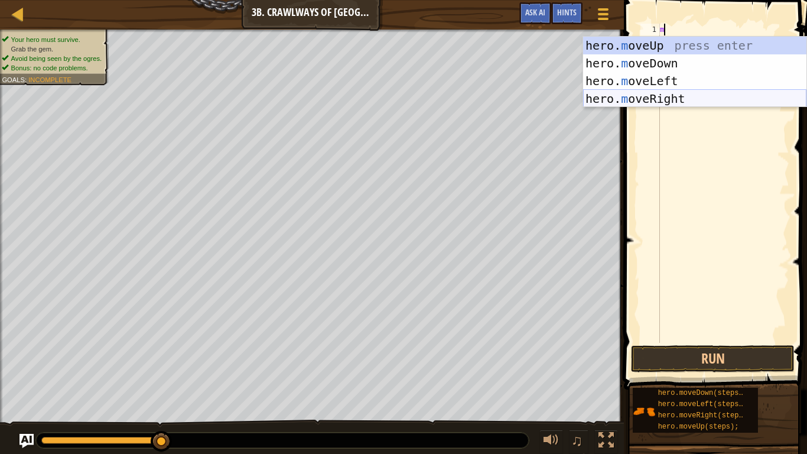
click at [701, 94] on div "hero. m oveUp press enter hero. m oveDown press enter hero. m oveLeft press ent…" at bounding box center [694, 90] width 223 height 106
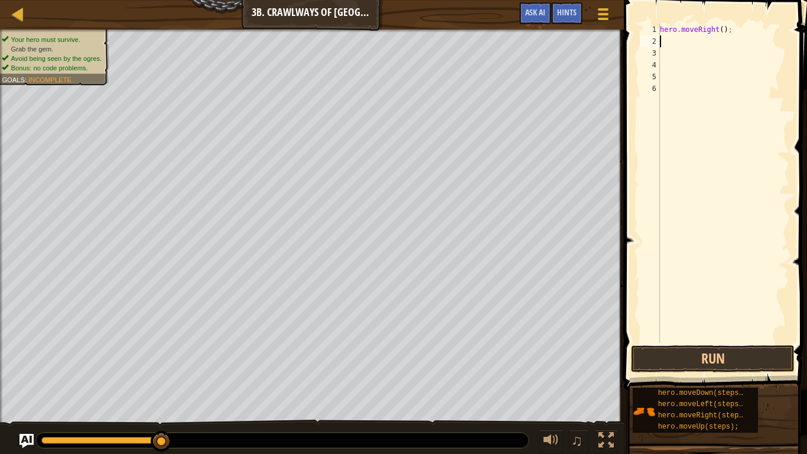
type textarea "m"
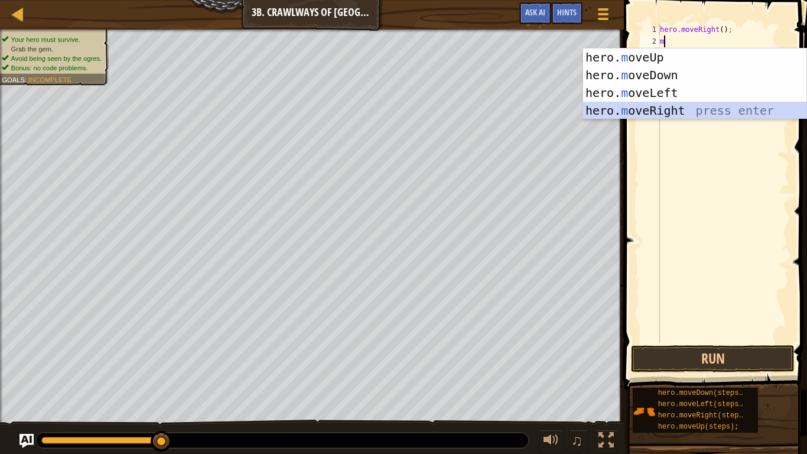
click at [674, 111] on div "hero. m oveUp press enter hero. m oveDown press enter hero. m oveLeft press ent…" at bounding box center [694, 101] width 223 height 106
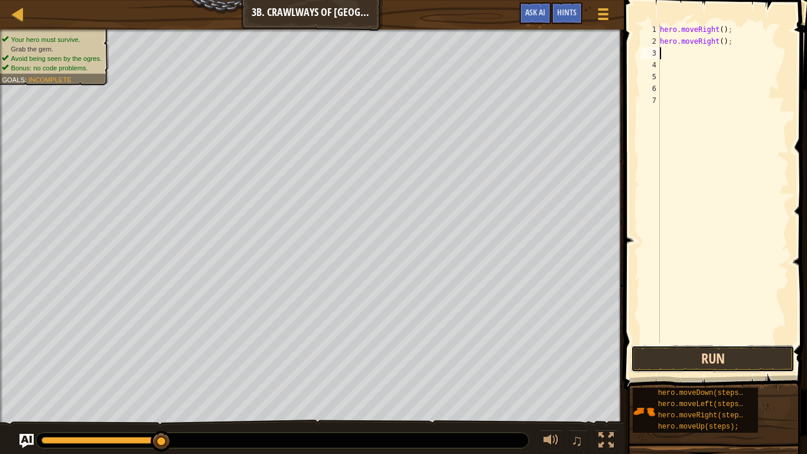
click at [695, 363] on button "Run" at bounding box center [713, 358] width 164 height 27
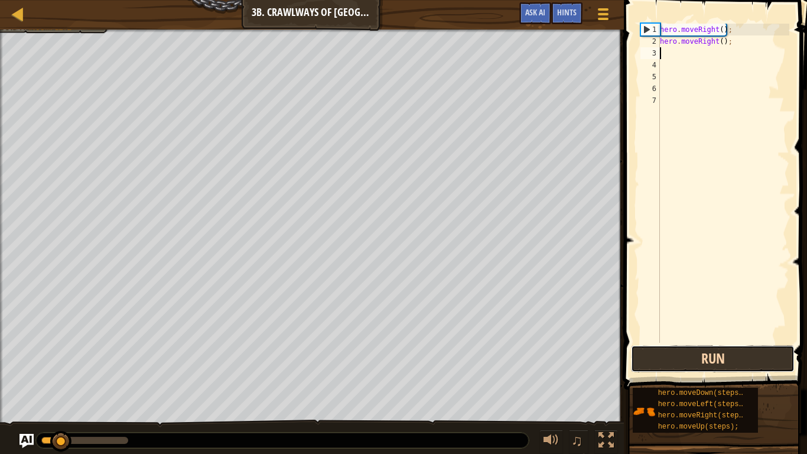
click at [695, 363] on button "Run" at bounding box center [713, 358] width 164 height 27
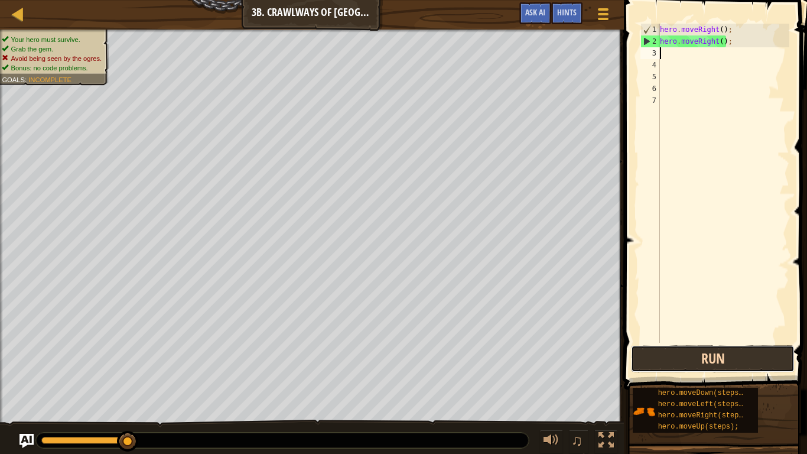
click at [695, 363] on button "Run" at bounding box center [713, 358] width 164 height 27
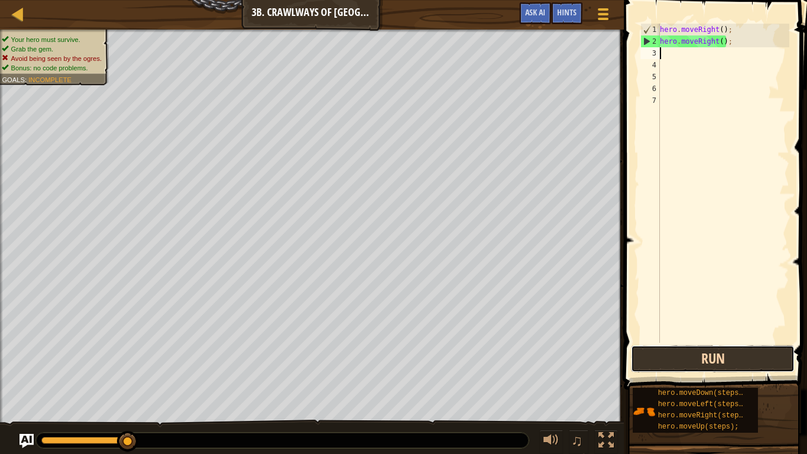
click at [695, 363] on button "Run" at bounding box center [713, 358] width 164 height 27
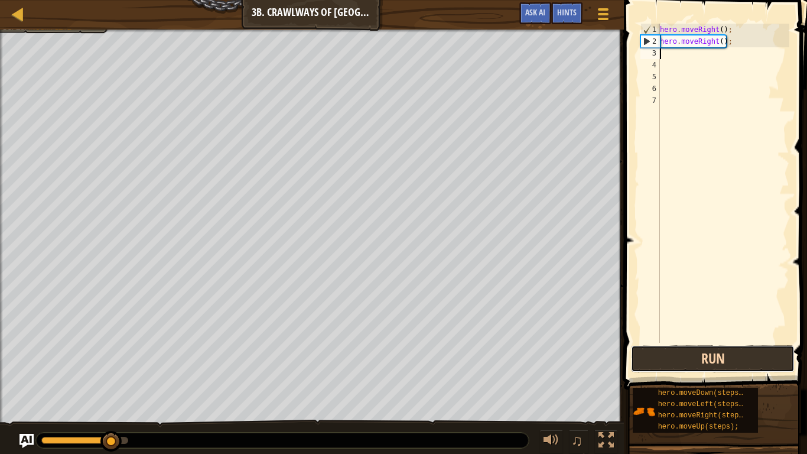
click at [695, 363] on button "Run" at bounding box center [713, 358] width 164 height 27
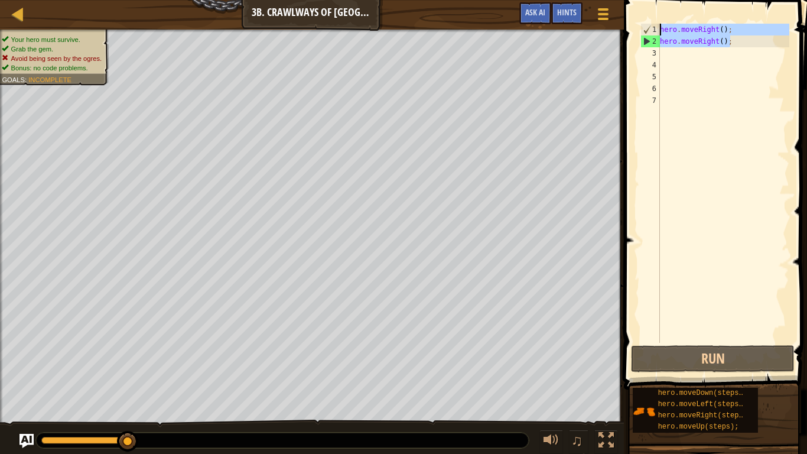
drag, startPoint x: 736, startPoint y: 41, endPoint x: 650, endPoint y: 14, distance: 89.8
click at [650, 14] on div "1 2 3 4 5 6 7 hero . moveRight ( ) ; hero . moveRight ( ) ; ההההההההההההההההההה…" at bounding box center [713, 218] width 187 height 424
type textarea "hero.moveRight(); hero.moveRight();"
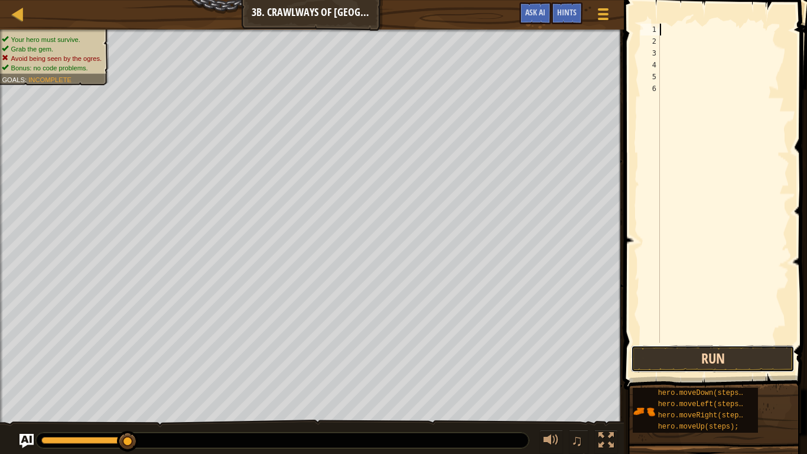
click at [732, 364] on button "Run" at bounding box center [713, 358] width 164 height 27
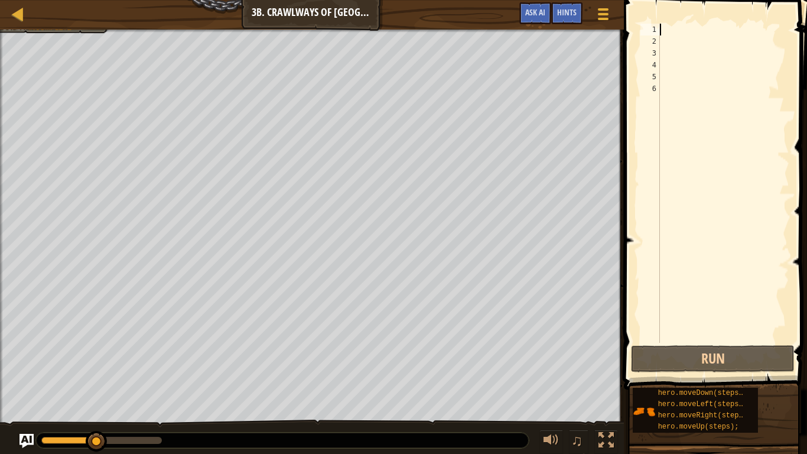
click at [688, 33] on div at bounding box center [723, 195] width 132 height 343
type textarea "m"
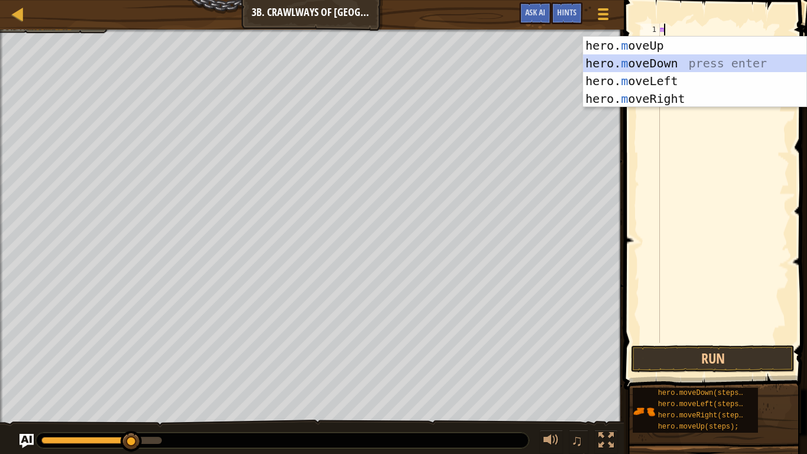
click at [671, 59] on div "hero. m oveUp press enter hero. m oveDown press enter hero. m oveLeft press ent…" at bounding box center [694, 90] width 223 height 106
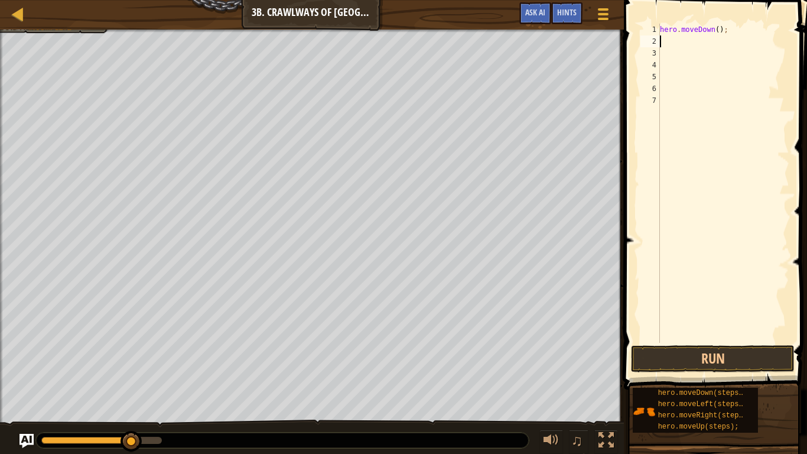
click at [710, 366] on button "Run" at bounding box center [713, 358] width 164 height 27
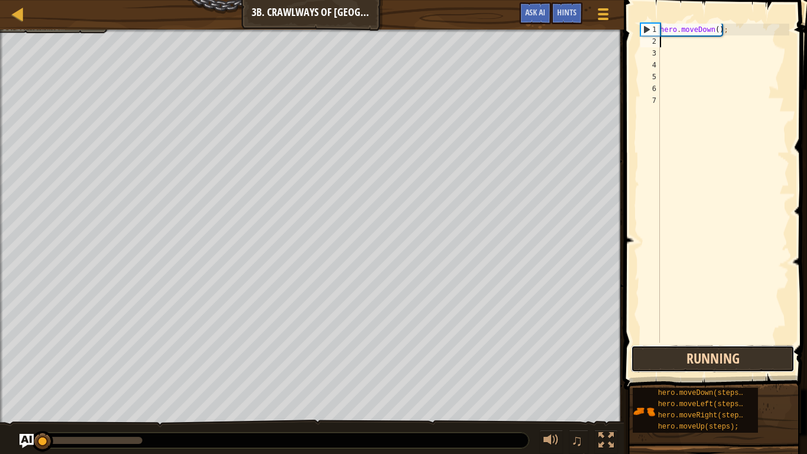
click at [710, 366] on button "Running" at bounding box center [713, 358] width 164 height 27
click at [710, 366] on button "Run" at bounding box center [713, 358] width 164 height 27
click at [710, 366] on button "Running" at bounding box center [713, 358] width 164 height 27
click at [710, 366] on button "Run" at bounding box center [713, 358] width 164 height 27
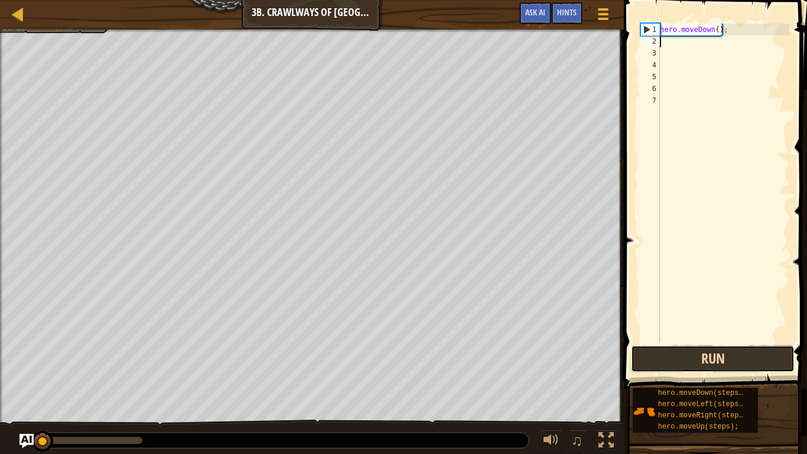
click at [710, 366] on button "Run" at bounding box center [713, 358] width 164 height 27
click at [710, 366] on button "Running" at bounding box center [713, 358] width 164 height 27
click at [710, 366] on button "Run" at bounding box center [713, 358] width 164 height 27
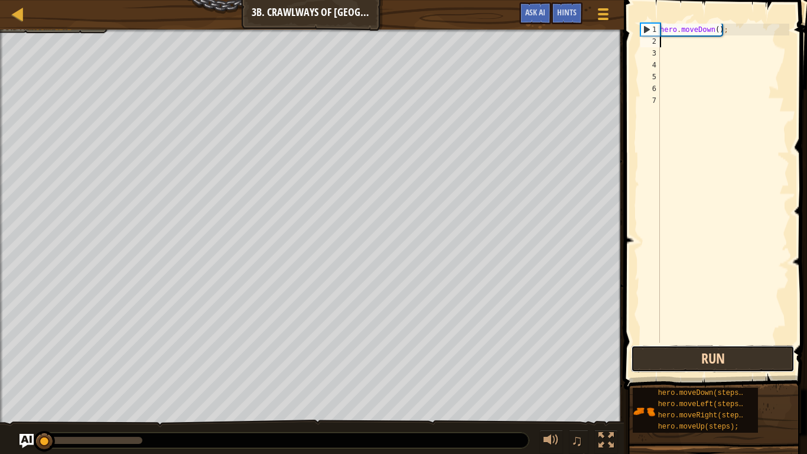
click at [710, 366] on button "Run" at bounding box center [713, 358] width 164 height 27
click at [710, 366] on button "Running" at bounding box center [713, 358] width 164 height 27
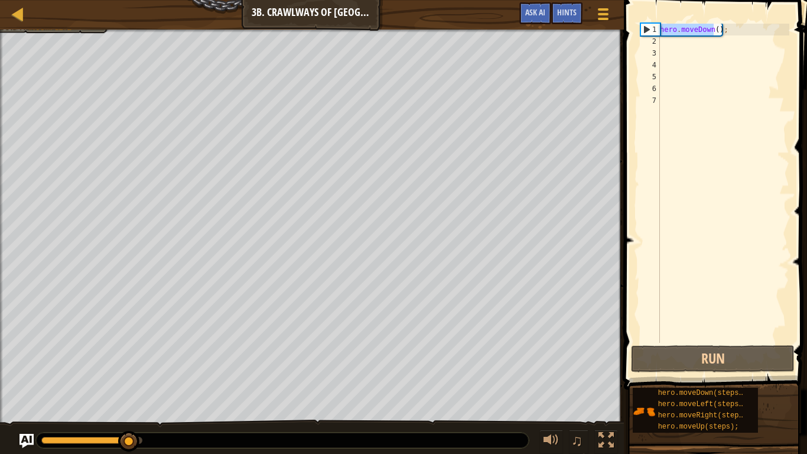
click at [605, 34] on div "Map Introduction to Computer Science 3b. Crawlways of Kithgard Game Menu Done H…" at bounding box center [403, 227] width 807 height 454
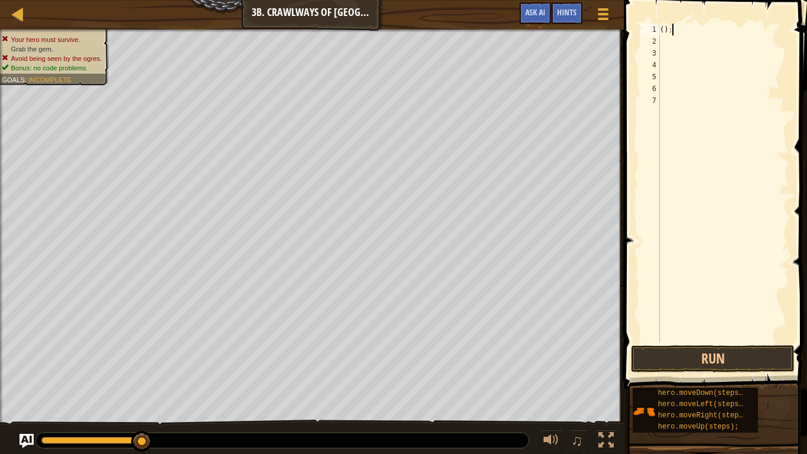
click at [671, 31] on div "( ) ;" at bounding box center [723, 195] width 132 height 343
click at [661, 27] on div "( ) ;" at bounding box center [723, 195] width 132 height 343
click at [692, 357] on button "Run" at bounding box center [713, 358] width 164 height 27
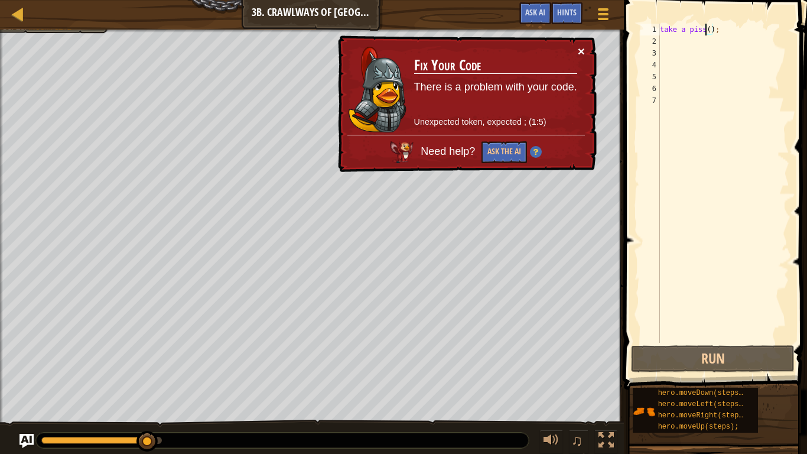
click at [578, 47] on button "×" at bounding box center [581, 51] width 7 height 12
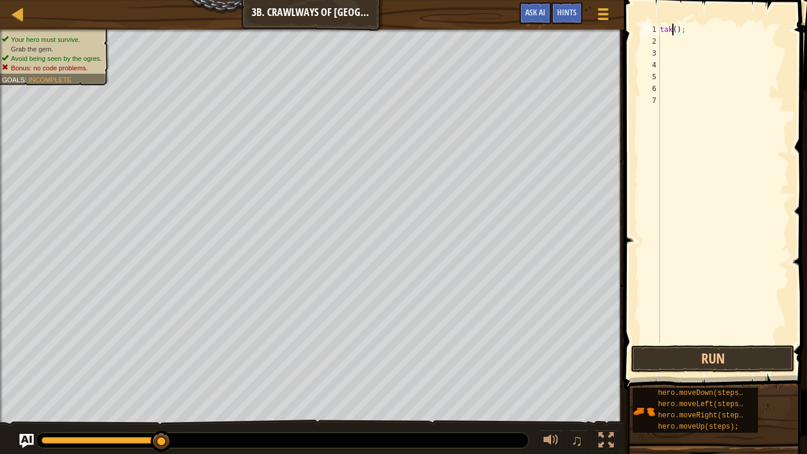
scroll to position [5, 1]
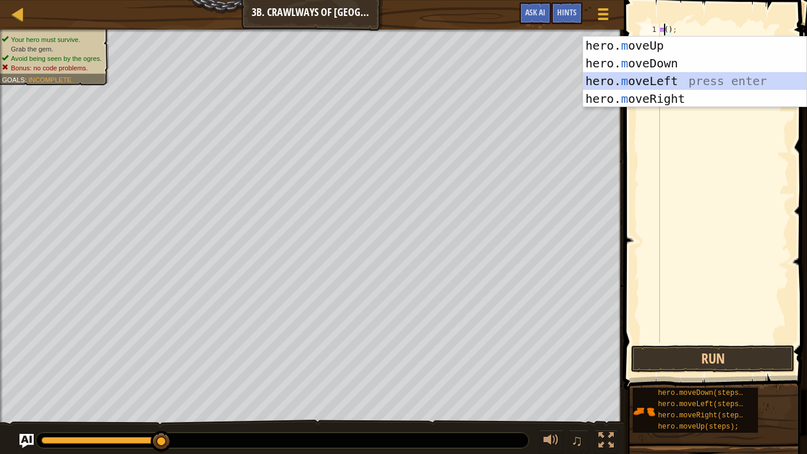
click at [676, 77] on div "hero. m oveUp press enter hero. m oveDown press enter hero. m oveLeft press ent…" at bounding box center [694, 90] width 223 height 106
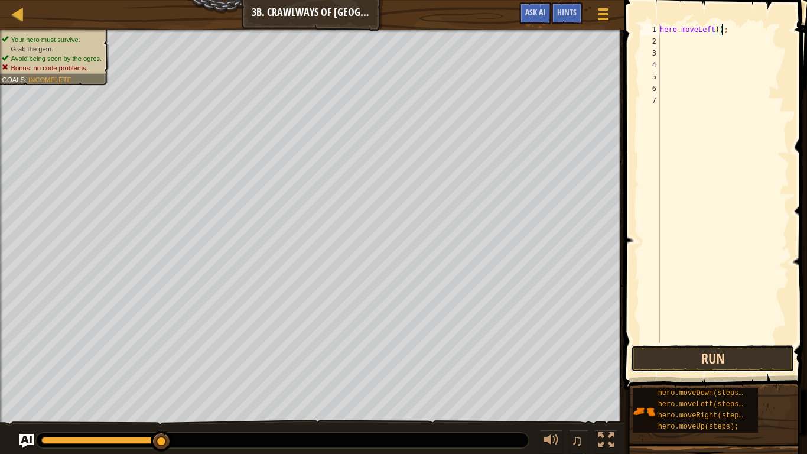
click at [682, 359] on button "Run" at bounding box center [713, 358] width 164 height 27
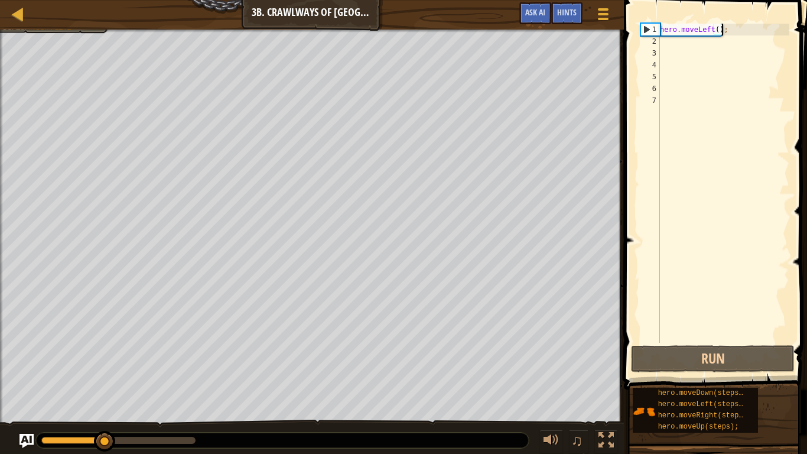
click at [457, 34] on div "Map Introduction to Computer Science 3b. Crawlways of Kithgard Game Menu Done H…" at bounding box center [403, 227] width 807 height 454
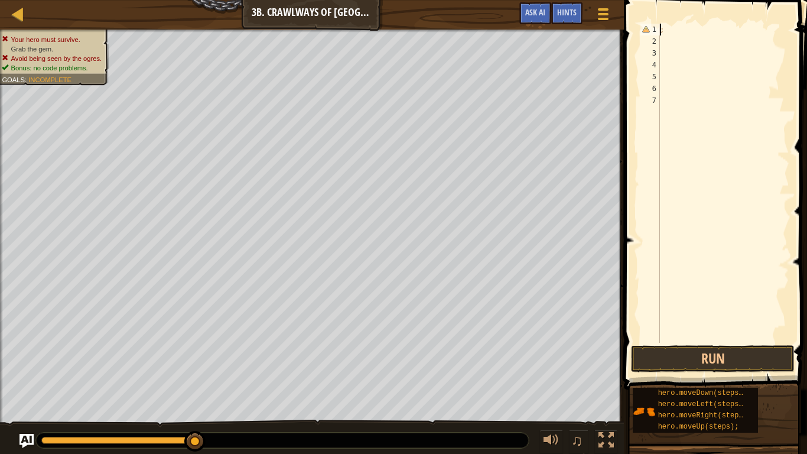
scroll to position [5, 1]
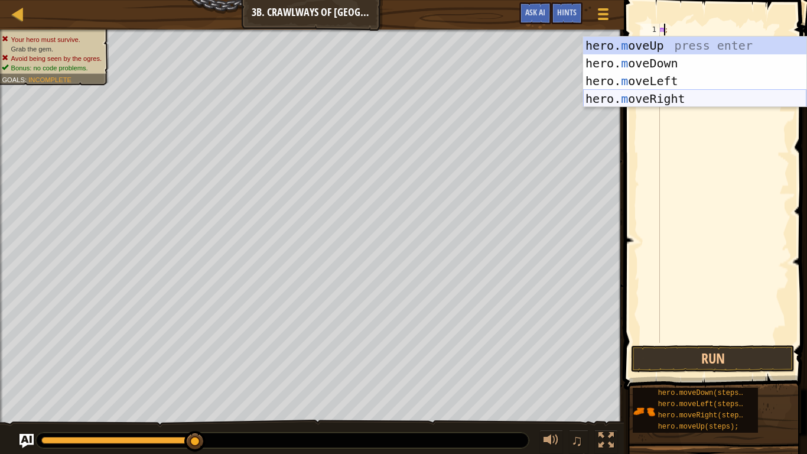
click at [652, 92] on div "hero. m oveUp press enter hero. m oveDown press enter hero. m oveLeft press ent…" at bounding box center [694, 90] width 223 height 106
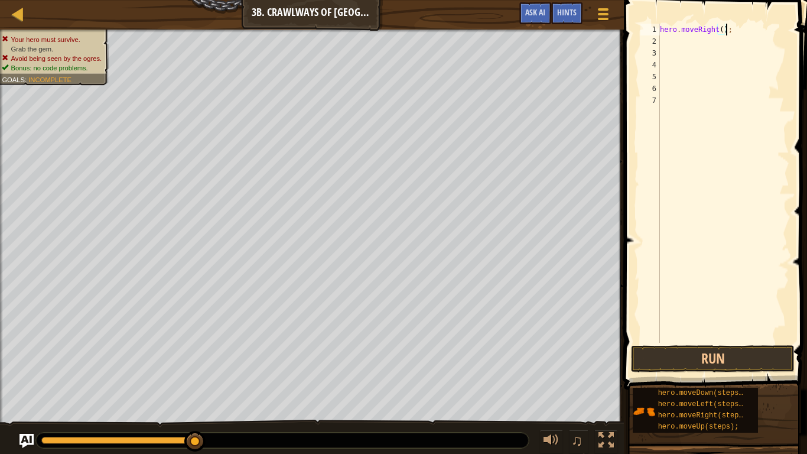
type textarea "hero.moveRight();"
click at [700, 361] on button "Run" at bounding box center [713, 358] width 164 height 27
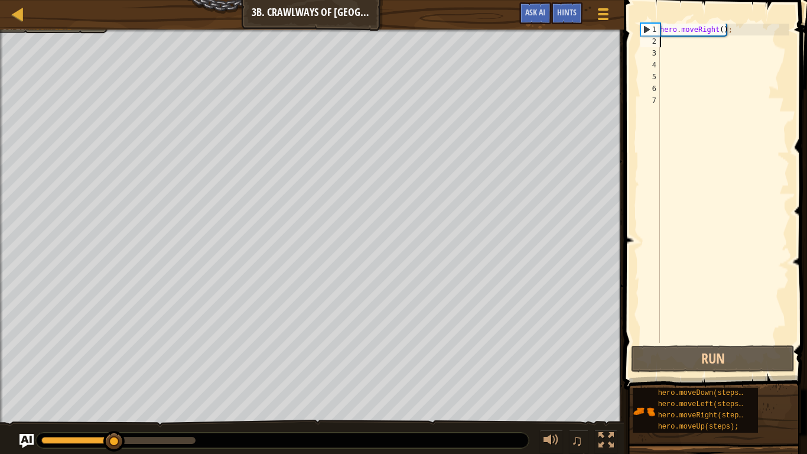
click at [686, 39] on div "hero . moveRight ( ) ;" at bounding box center [723, 195] width 132 height 343
type textarea "m"
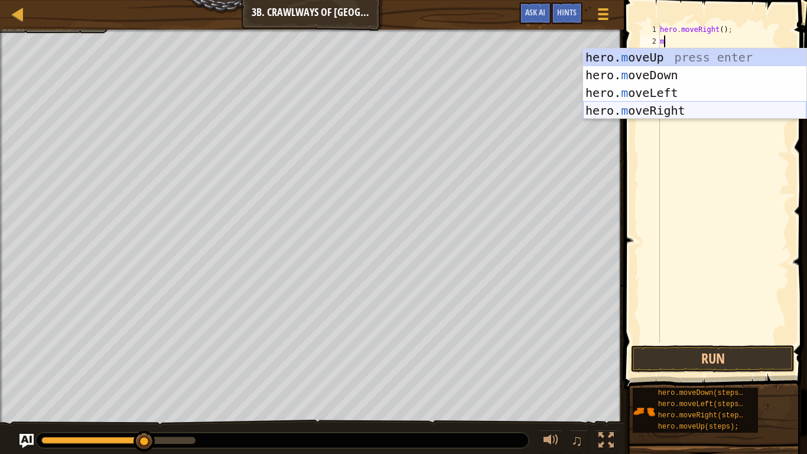
click at [684, 108] on div "hero. m oveUp press enter hero. m oveDown press enter hero. m oveLeft press ent…" at bounding box center [694, 101] width 223 height 106
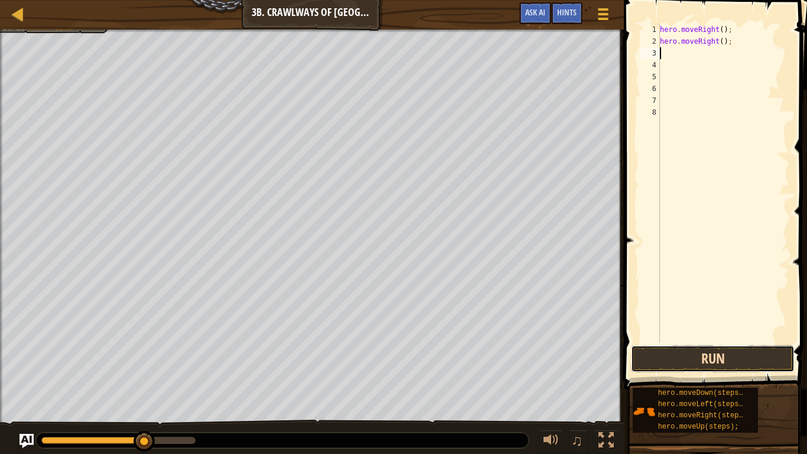
click at [678, 357] on button "Run" at bounding box center [713, 358] width 164 height 27
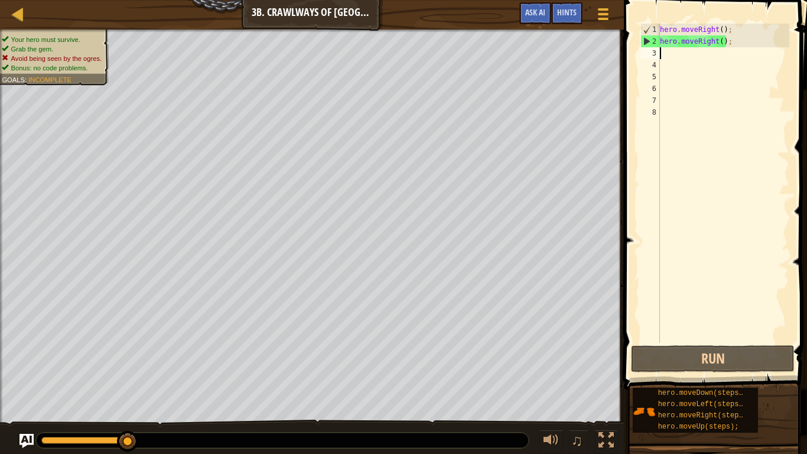
type textarea "m"
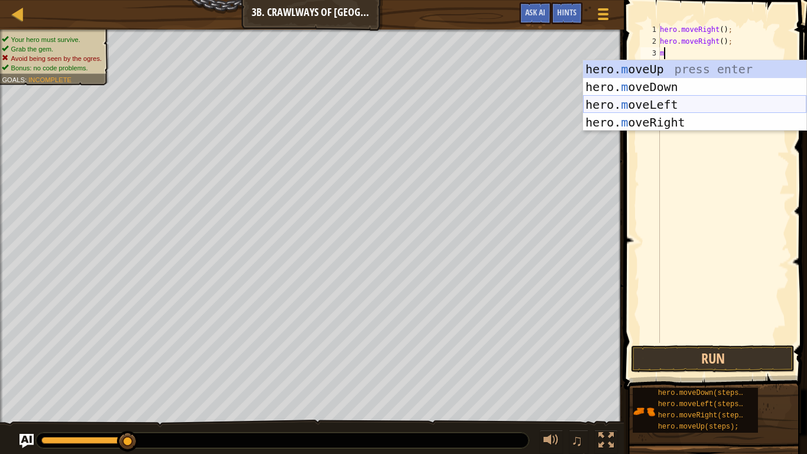
click at [669, 102] on div "hero. m oveUp press enter hero. m oveDown press enter hero. m oveLeft press ent…" at bounding box center [694, 113] width 223 height 106
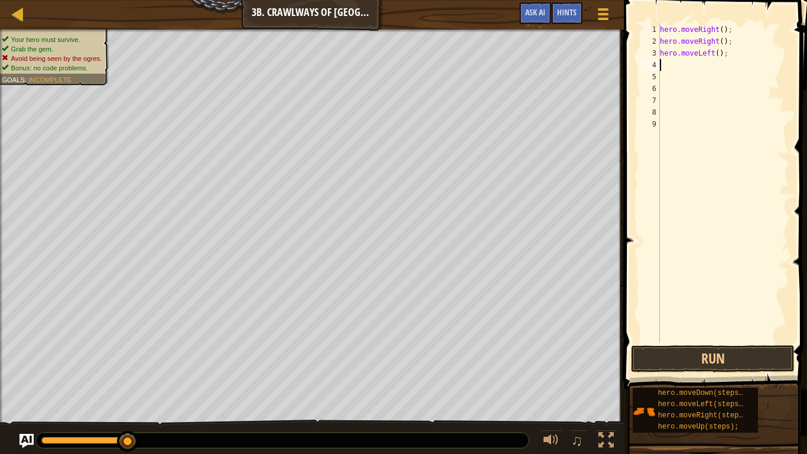
type textarea "m"
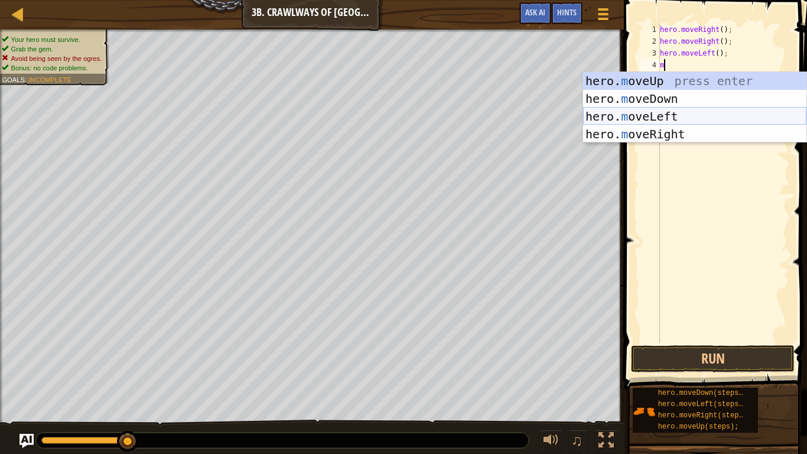
click at [661, 119] on div "hero. m oveUp press enter hero. m oveDown press enter hero. m oveLeft press ent…" at bounding box center [694, 125] width 223 height 106
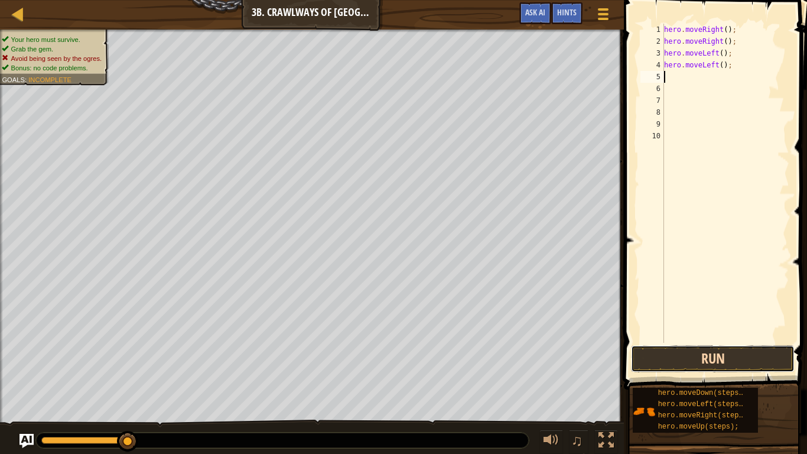
click at [705, 363] on button "Run" at bounding box center [713, 358] width 164 height 27
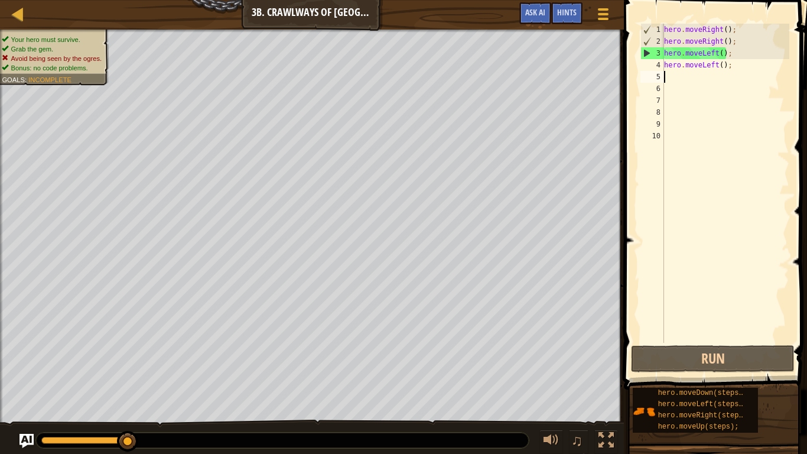
type textarea "m"
drag, startPoint x: 729, startPoint y: 54, endPoint x: 662, endPoint y: 53, distance: 67.3
click at [662, 53] on div "1 2 3 4 5 6 7 8 9 10 hero . moveRight ( ) ; hero . moveRight ( ) ; hero . moveL…" at bounding box center [713, 183] width 151 height 319
type textarea "hero.moveLeft();"
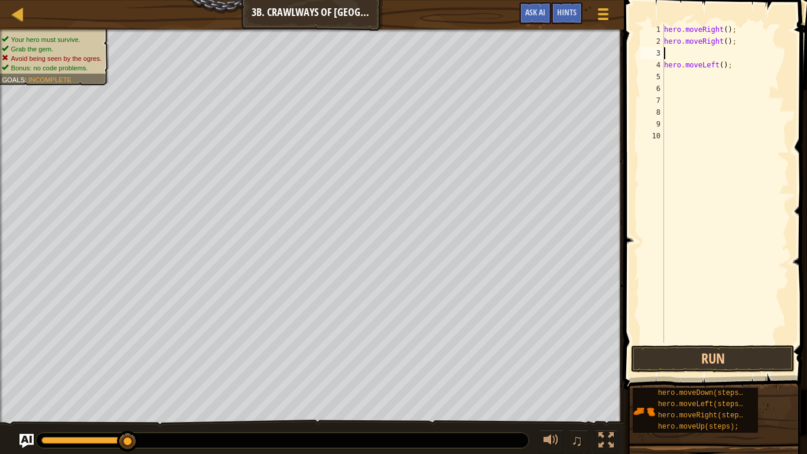
type textarea "m"
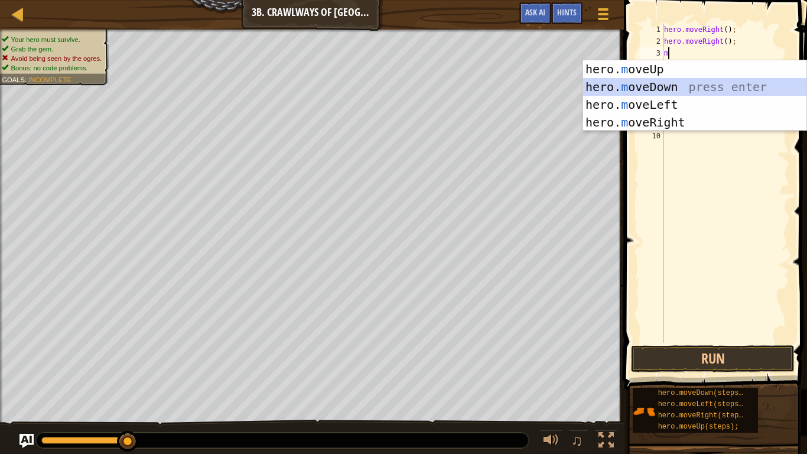
click at [681, 89] on div "hero. m oveUp press enter hero. m oveDown press enter hero. m oveLeft press ent…" at bounding box center [694, 113] width 223 height 106
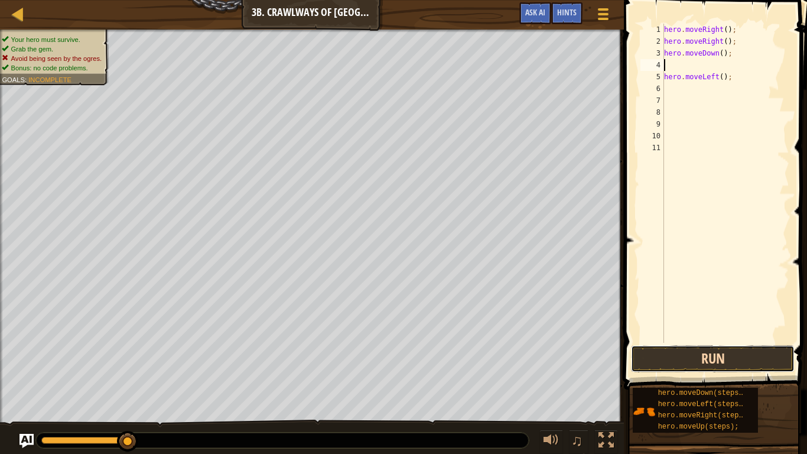
click at [673, 360] on button "Run" at bounding box center [713, 358] width 164 height 27
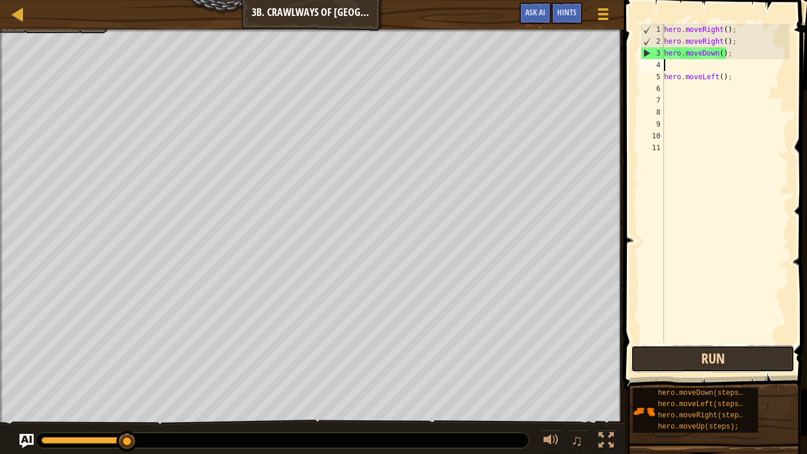
click at [673, 360] on button "Run" at bounding box center [713, 358] width 164 height 27
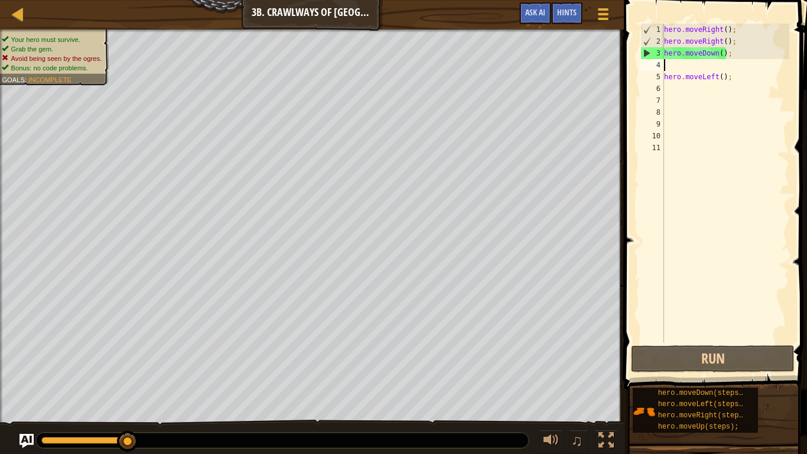
click at [698, 53] on div "hero . moveRight ( ) ; hero . moveRight ( ) ; hero . moveDown ( ) ; hero . move…" at bounding box center [725, 195] width 128 height 343
type textarea "hero.moveDown();"
click at [721, 54] on div "hero . moveRight ( ) ; hero . moveRight ( ) ; hero . moveDown ( ) ; hero . move…" at bounding box center [725, 195] width 128 height 343
click at [594, 50] on div "Map Introduction to Computer Science 3b. Crawlways of Kithgard Game Menu Done H…" at bounding box center [403, 227] width 807 height 454
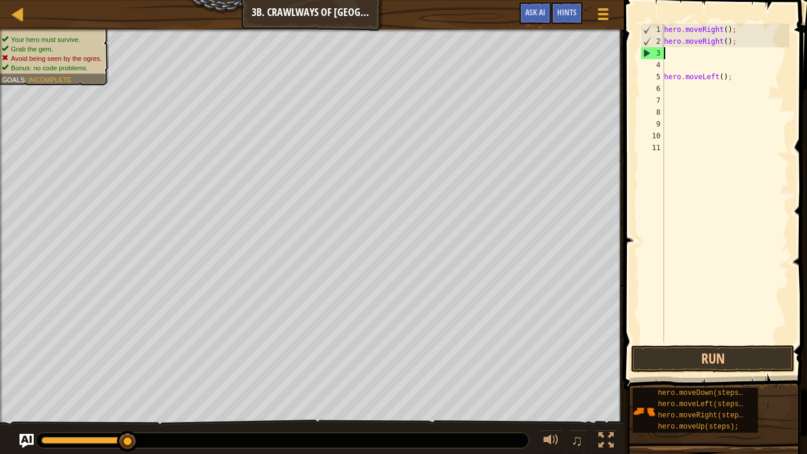
type textarea "m"
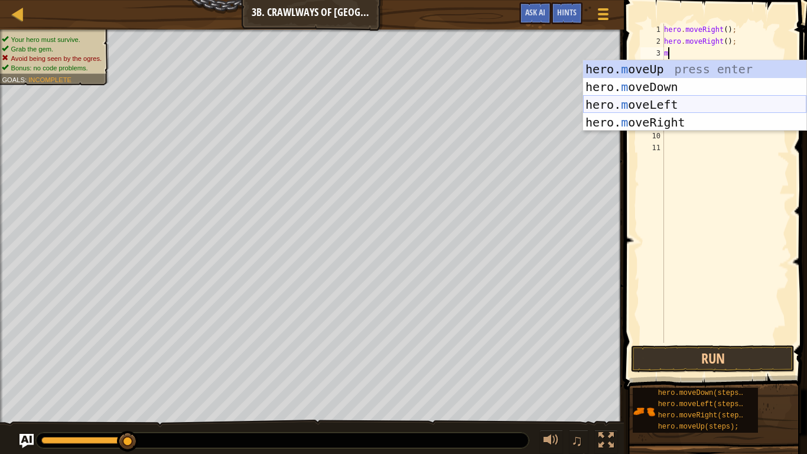
click at [631, 105] on div "hero. m oveUp press enter hero. m oveDown press enter hero. m oveLeft press ent…" at bounding box center [694, 113] width 223 height 106
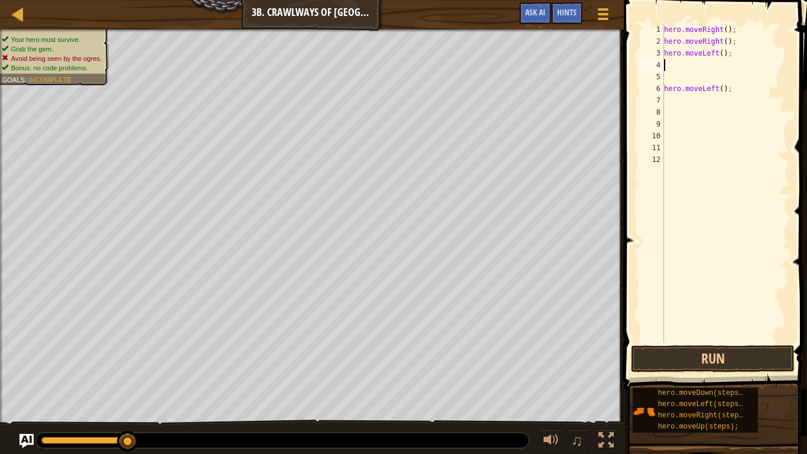
type textarea "m"
click at [709, 64] on div "hero . moveRight ( ) ; hero . moveRight ( ) ; hero . moveLeft ( ) ; hero . move…" at bounding box center [725, 195] width 128 height 343
click at [722, 363] on button "Run" at bounding box center [713, 358] width 164 height 27
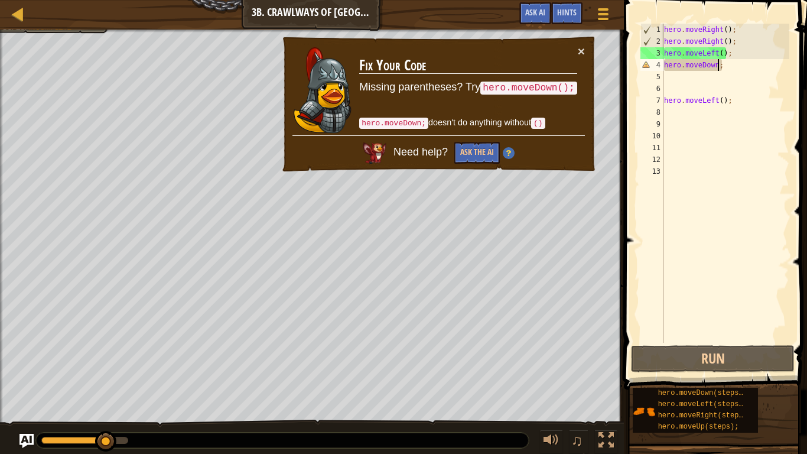
click at [700, 63] on div "hero . moveRight ( ) ; hero . moveRight ( ) ; hero . moveLeft ( ) ; hero . move…" at bounding box center [725, 195] width 128 height 343
click at [702, 64] on div "hero . moveRight ( ) ; hero . moveRight ( ) ; hero . moveLeft ( ) ; hero . move…" at bounding box center [725, 195] width 128 height 343
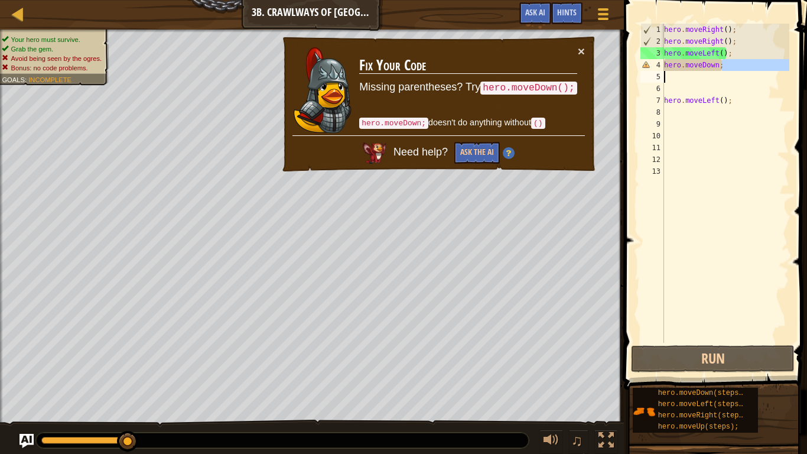
click at [596, 80] on div "Map Introduction to Computer Science 3b. Crawlways of Kithgard Game Menu Done H…" at bounding box center [403, 227] width 807 height 454
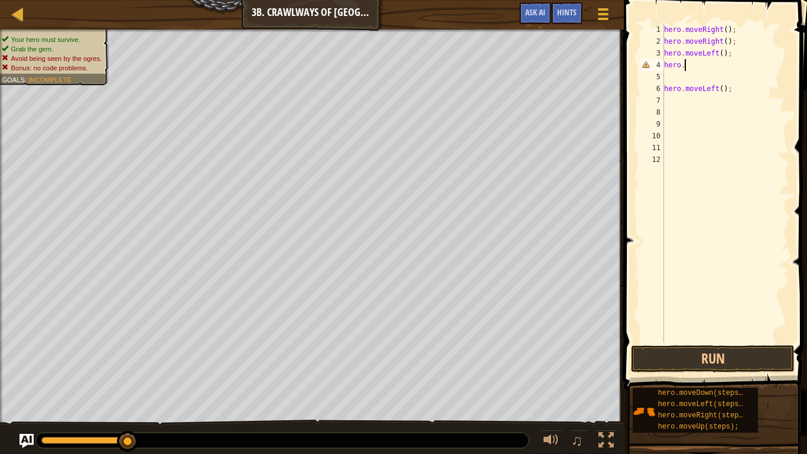
scroll to position [5, 1]
type textarea "h"
type textarea "m"
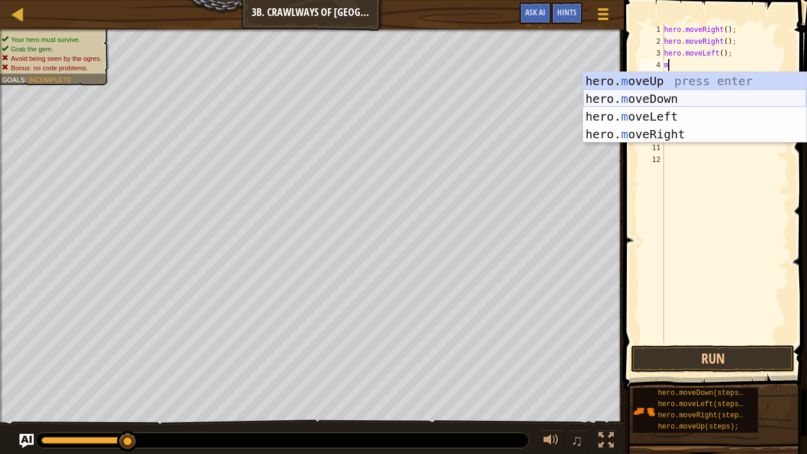
click at [620, 100] on div "hero. m oveUp press enter hero. m oveDown press enter hero. m oveLeft press ent…" at bounding box center [694, 125] width 223 height 106
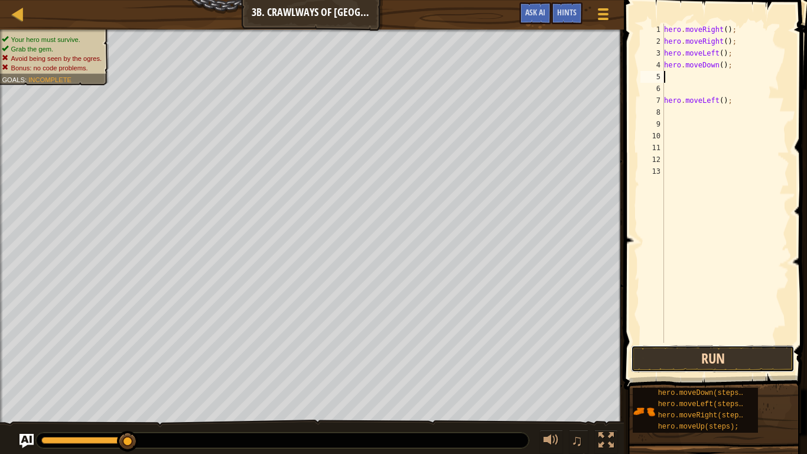
click at [679, 353] on button "Run" at bounding box center [713, 358] width 164 height 27
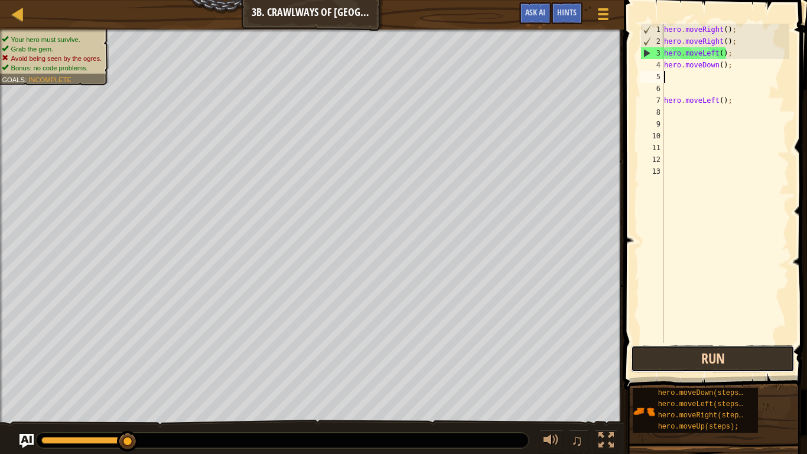
click at [681, 349] on button "Run" at bounding box center [713, 358] width 164 height 27
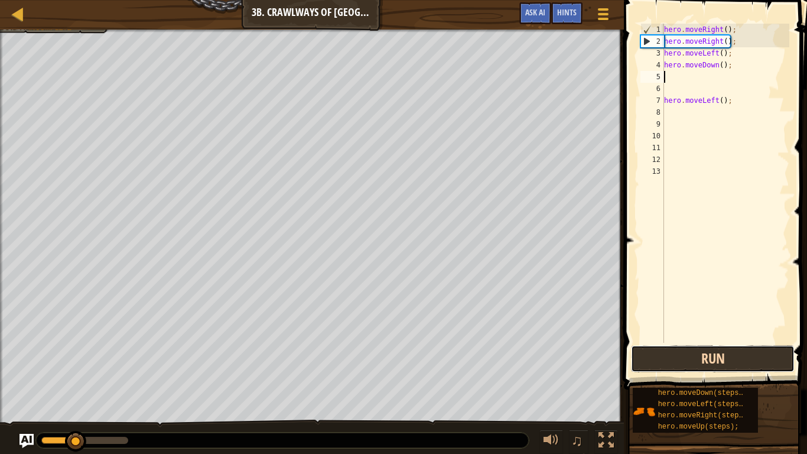
click at [681, 349] on button "Run" at bounding box center [713, 358] width 164 height 27
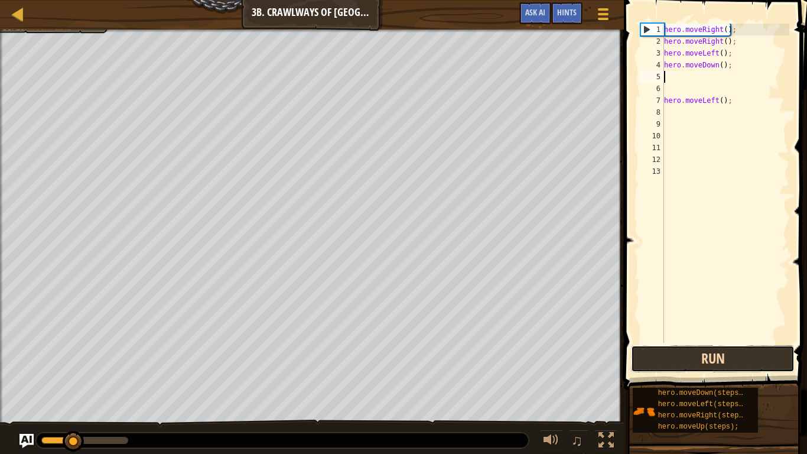
click at [681, 349] on button "Run" at bounding box center [713, 358] width 164 height 27
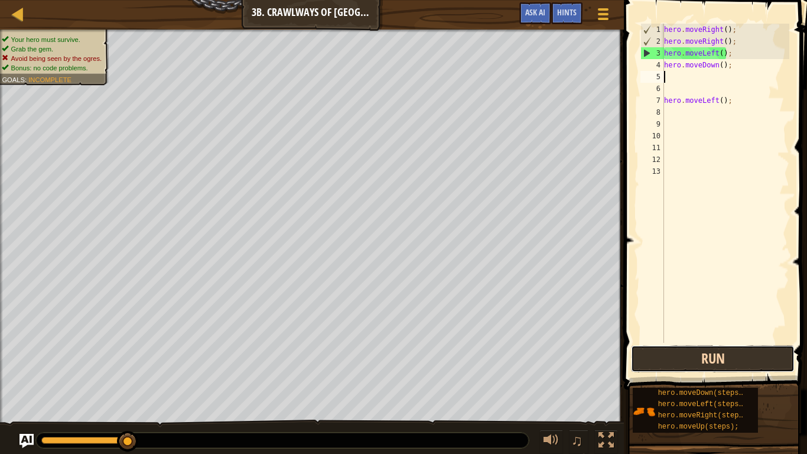
click at [666, 357] on button "Run" at bounding box center [713, 358] width 164 height 27
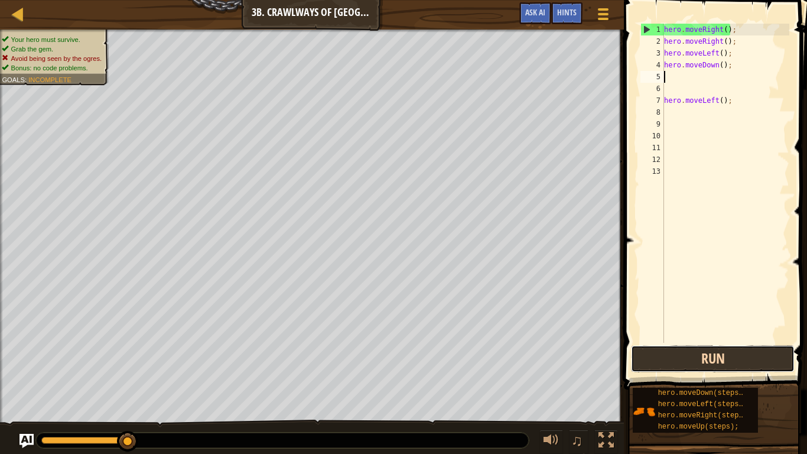
click at [661, 351] on button "Run" at bounding box center [713, 358] width 164 height 27
click at [678, 353] on button "Run" at bounding box center [713, 358] width 164 height 27
click at [690, 359] on button "Run" at bounding box center [713, 358] width 164 height 27
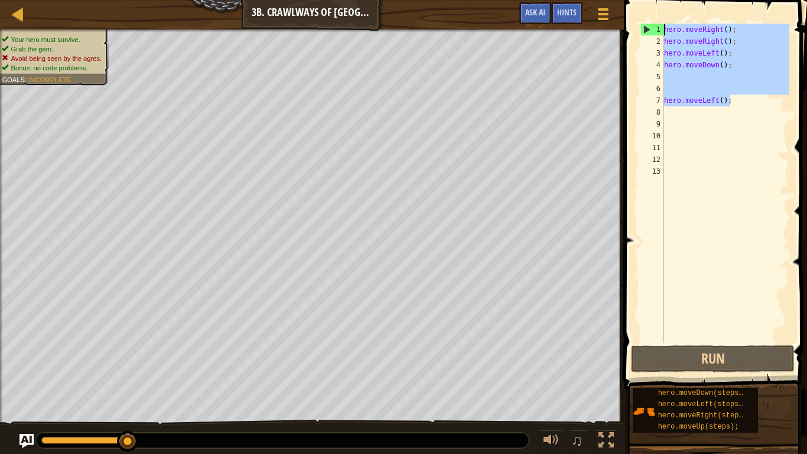
drag, startPoint x: 740, startPoint y: 106, endPoint x: 660, endPoint y: 18, distance: 119.1
click at [660, 18] on div "1 2 3 4 5 6 7 8 9 10 11 12 13 hero . moveRight ( ) ; hero . moveRight ( ) ; her…" at bounding box center [713, 218] width 187 height 424
type textarea "hero.moveRight(); hero.moveRight();"
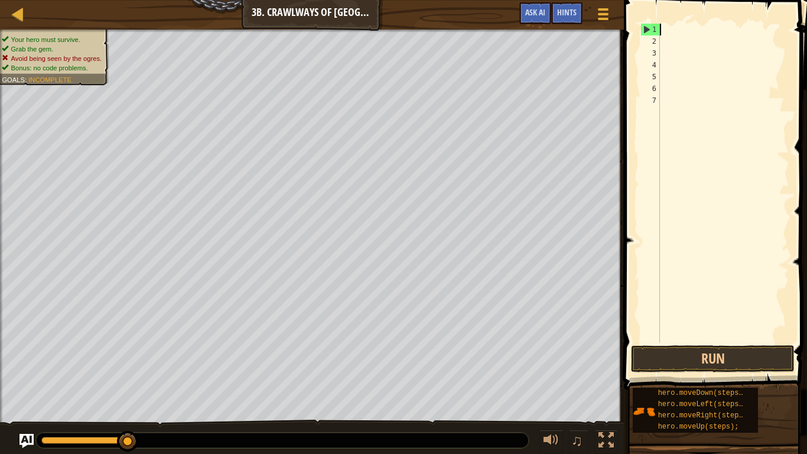
type textarea "m"
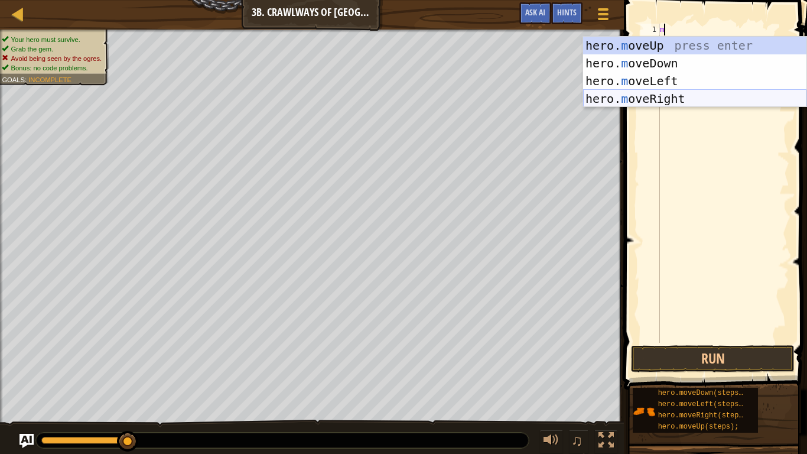
click at [677, 94] on div "hero. m oveUp press enter hero. m oveDown press enter hero. m oveLeft press ent…" at bounding box center [694, 90] width 223 height 106
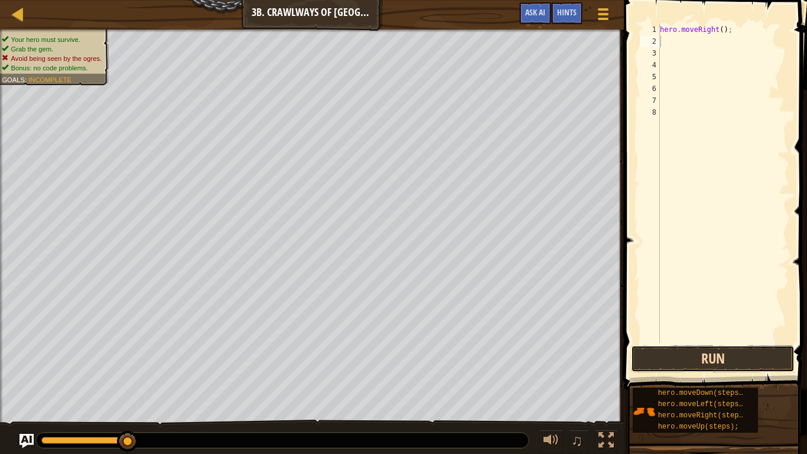
click at [688, 364] on button "Run" at bounding box center [713, 358] width 164 height 27
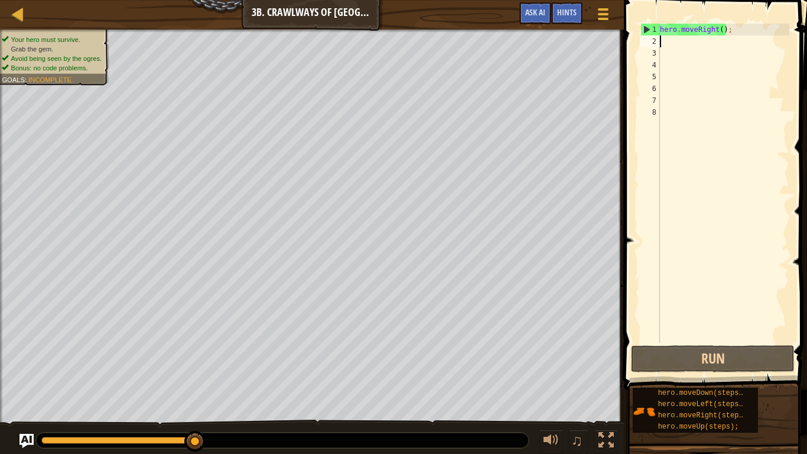
type textarea "m"
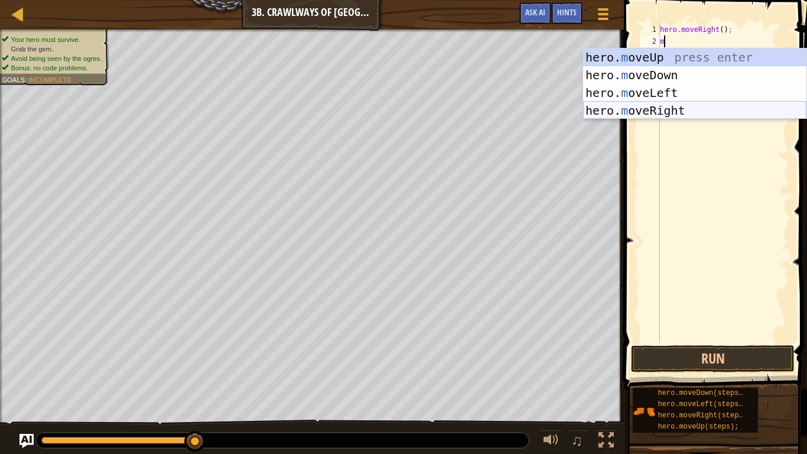
click at [676, 109] on div "hero. m oveUp press enter hero. m oveDown press enter hero. m oveLeft press ent…" at bounding box center [694, 101] width 223 height 106
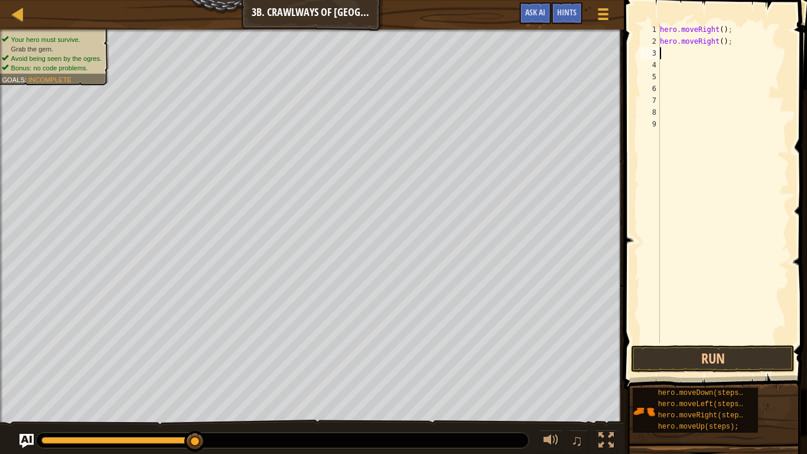
type textarea "m"
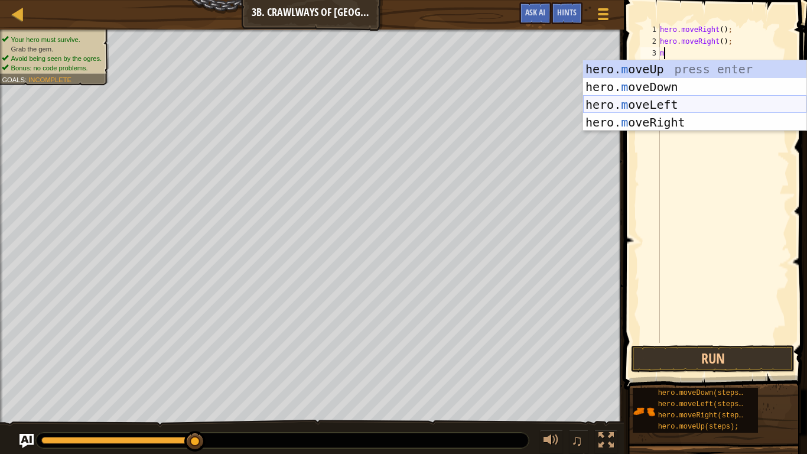
click at [683, 100] on div "hero. m oveUp press enter hero. m oveDown press enter hero. m oveLeft press ent…" at bounding box center [694, 113] width 223 height 106
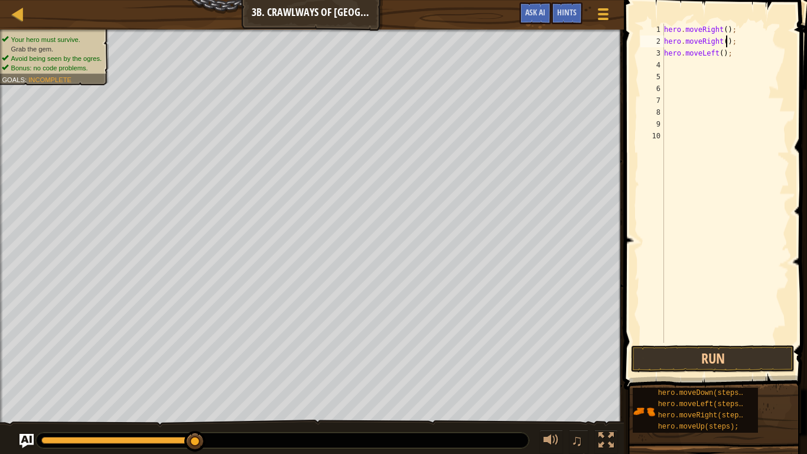
click at [726, 40] on div "hero . moveRight ( ) ; hero . moveRight ( ) ; hero . moveLeft ( ) ;" at bounding box center [725, 195] width 128 height 343
type textarea "hero.moveRight(1);"
click at [726, 28] on div "hero . moveRight ( ) ; hero . moveRight ( 1 ) ; hero . moveLeft ( ) ;" at bounding box center [725, 195] width 128 height 343
click at [721, 56] on div "hero . moveRight ( 1 ) ; hero . moveRight ( 1 ) ; hero . moveLeft ( ) ;" at bounding box center [725, 195] width 128 height 343
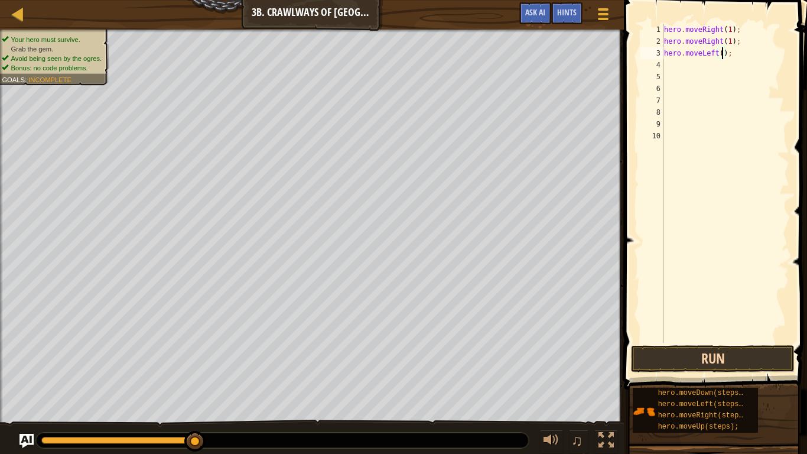
scroll to position [5, 9]
type textarea "hero.moveLeft(1);"
click at [712, 359] on button "Run" at bounding box center [713, 358] width 164 height 27
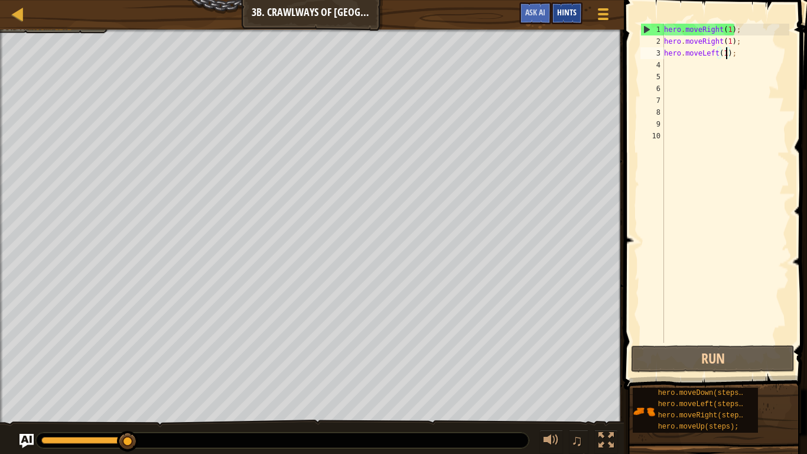
click at [560, 17] on span "Hints" at bounding box center [566, 11] width 19 height 11
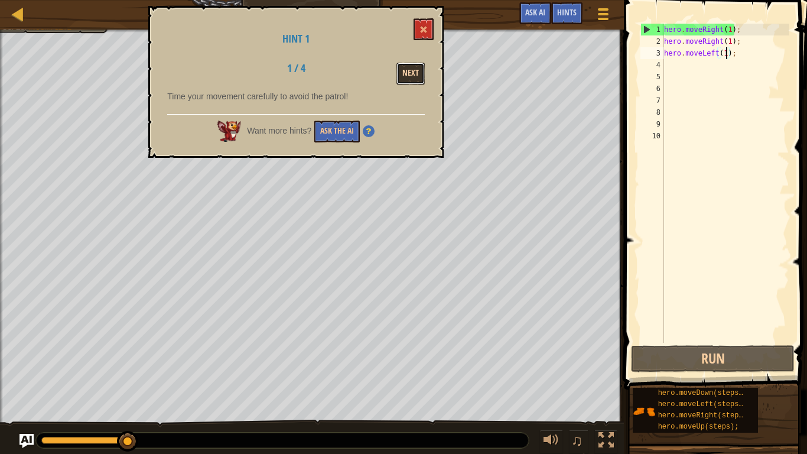
click at [411, 68] on button "Next" at bounding box center [410, 74] width 28 height 22
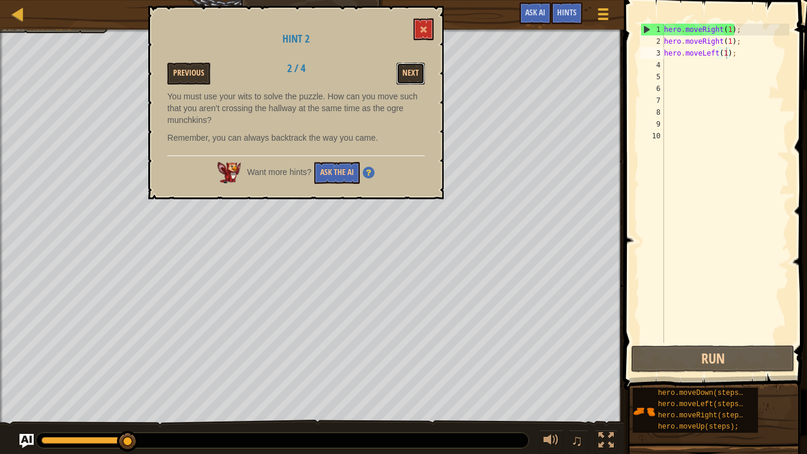
click at [411, 68] on button "Next" at bounding box center [410, 74] width 28 height 22
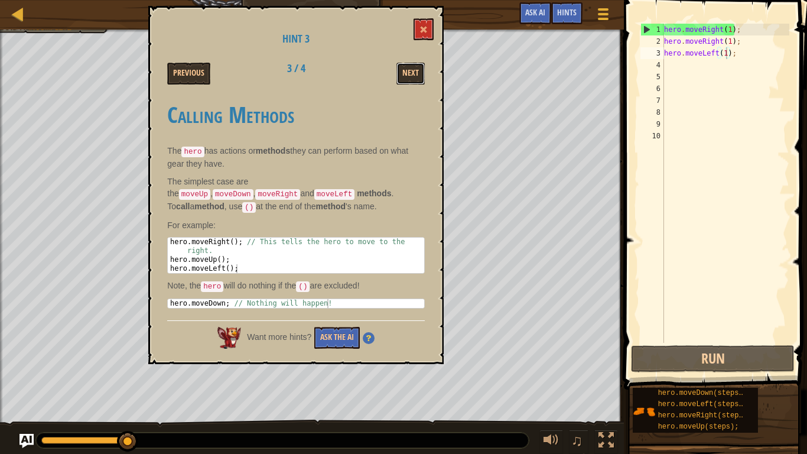
click at [411, 68] on button "Next" at bounding box center [410, 74] width 28 height 22
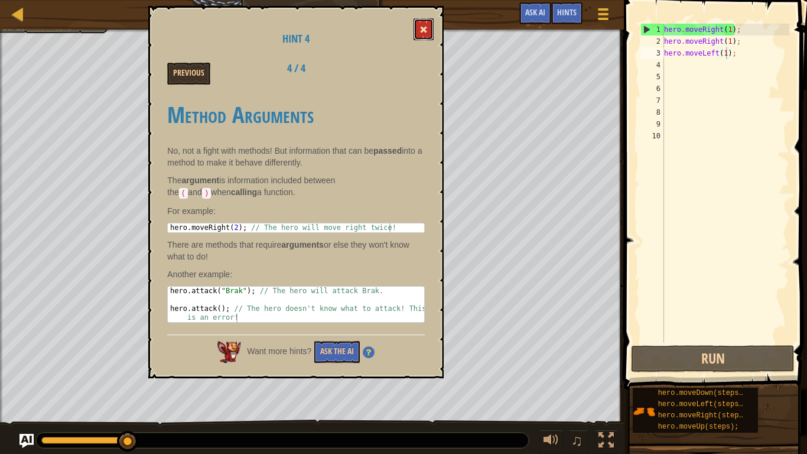
click at [423, 29] on span at bounding box center [423, 29] width 8 height 8
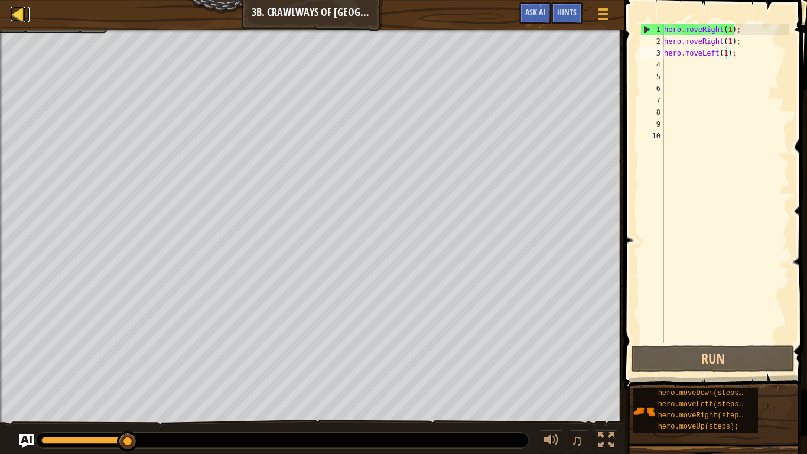
click at [14, 15] on div at bounding box center [18, 13] width 15 height 15
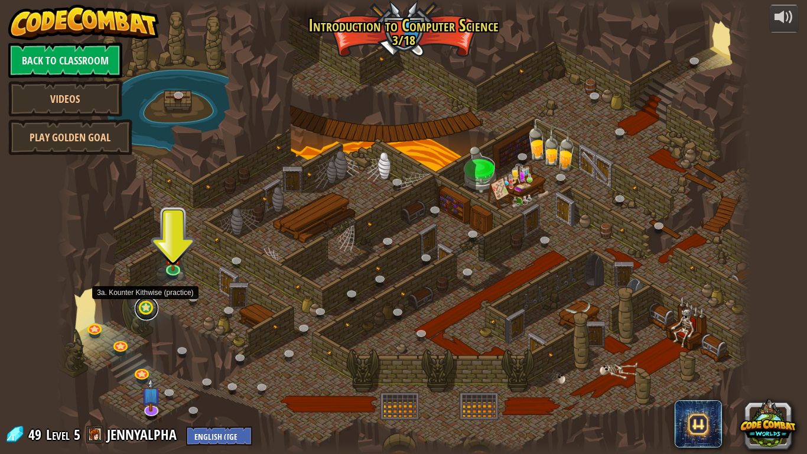
click at [148, 308] on link at bounding box center [147, 308] width 24 height 24
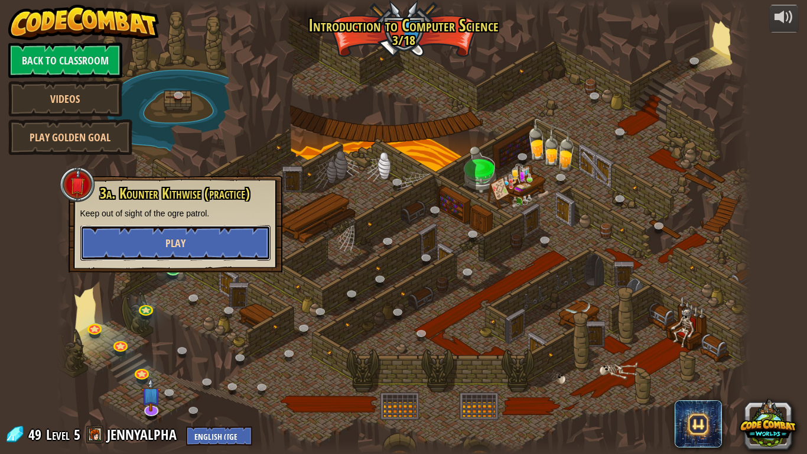
click at [227, 241] on button "Play" at bounding box center [175, 242] width 190 height 35
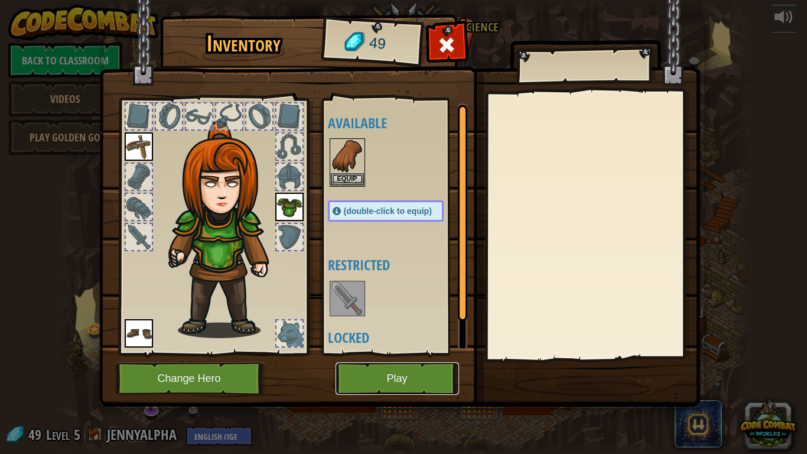
click at [373, 375] on button "Play" at bounding box center [396, 378] width 123 height 32
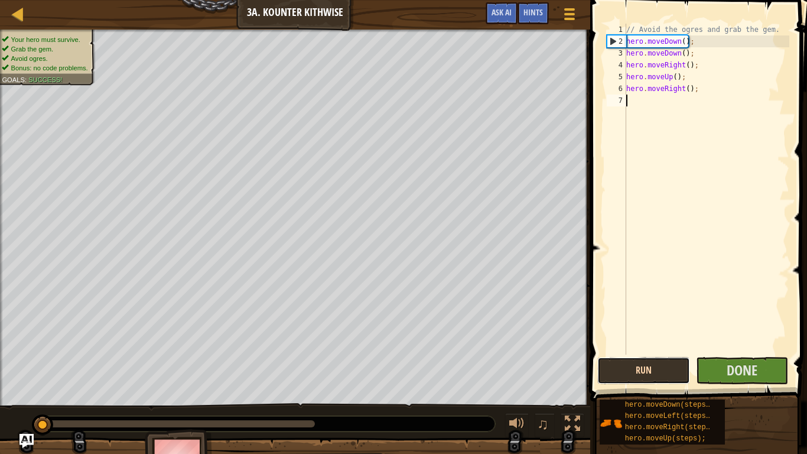
click at [673, 373] on button "Run" at bounding box center [643, 370] width 93 height 27
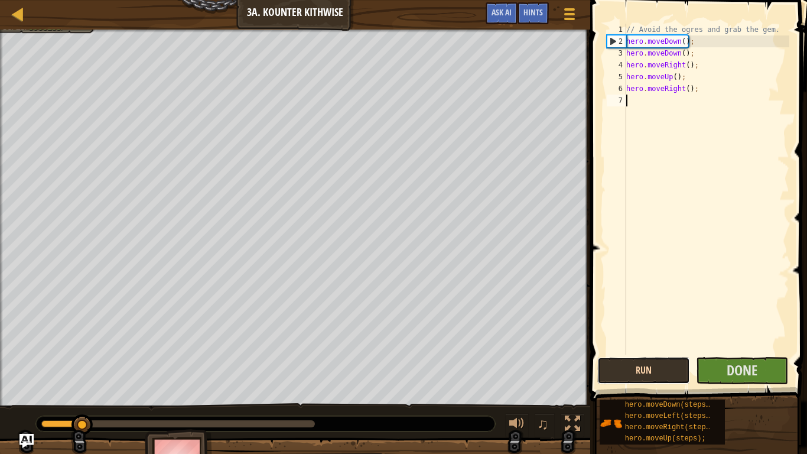
click at [673, 373] on button "Run" at bounding box center [643, 370] width 93 height 27
click at [673, 373] on button "Running" at bounding box center [643, 370] width 93 height 27
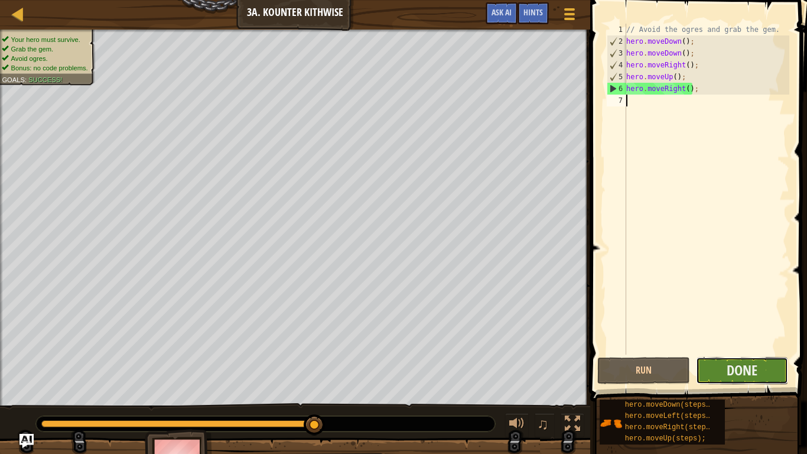
click at [718, 366] on button "Done" at bounding box center [742, 370] width 93 height 27
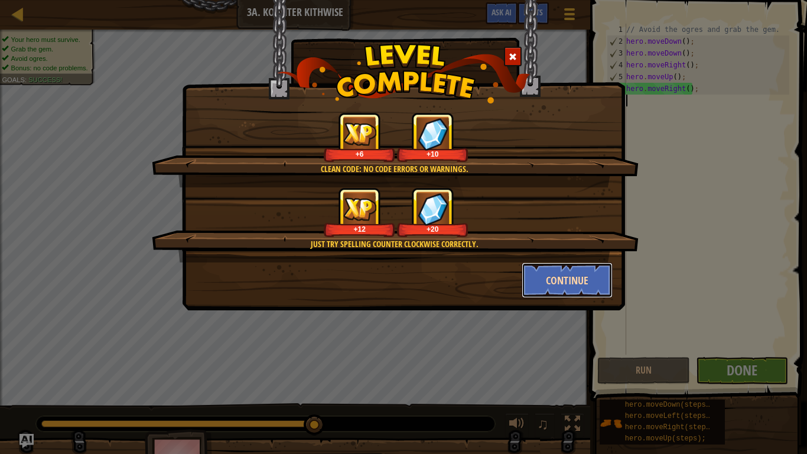
click at [568, 282] on button "Continue" at bounding box center [567, 279] width 92 height 35
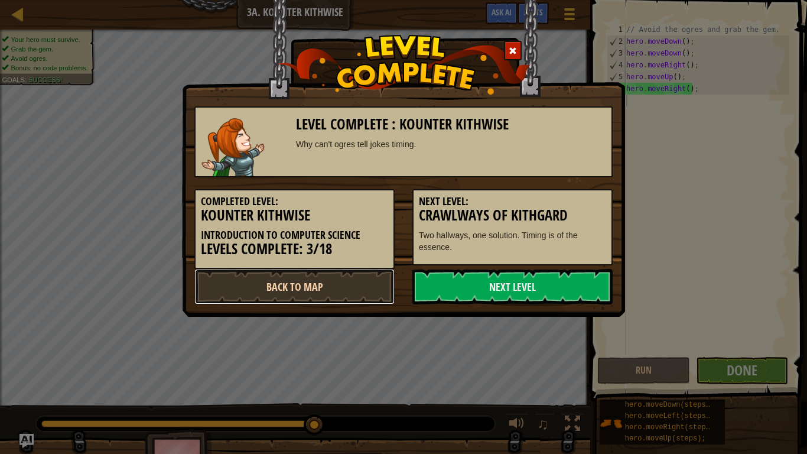
click at [319, 285] on link "Back to Map" at bounding box center [294, 286] width 200 height 35
